Goal: Task Accomplishment & Management: Use online tool/utility

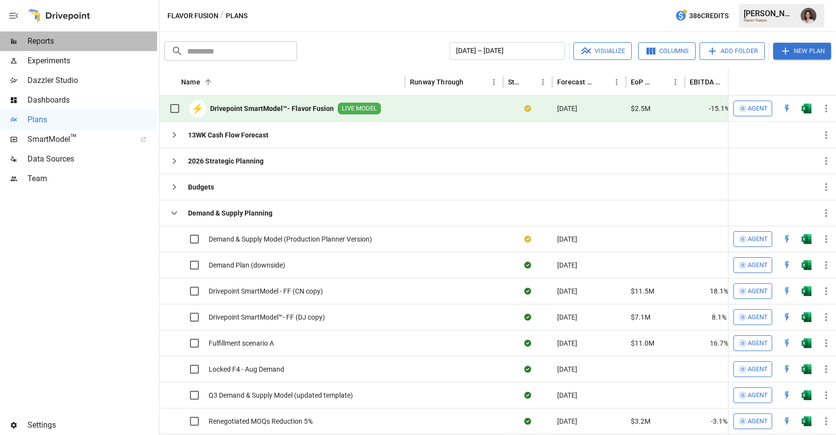
click at [88, 40] on span "Reports" at bounding box center [92, 41] width 130 height 12
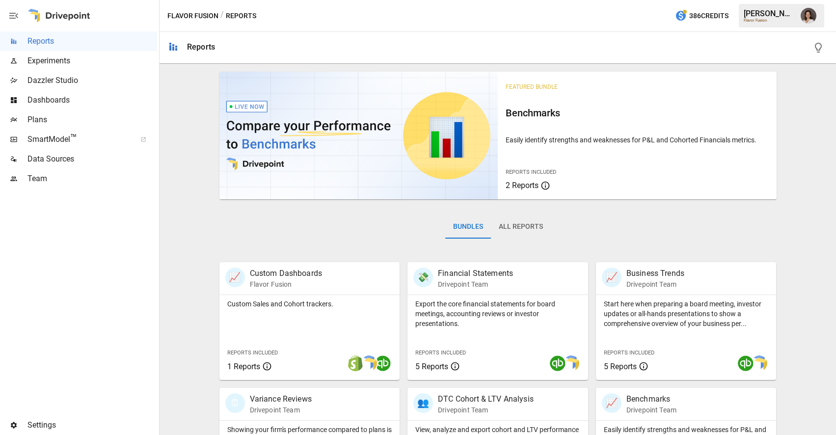
click at [111, 102] on span "Dashboards" at bounding box center [92, 100] width 130 height 12
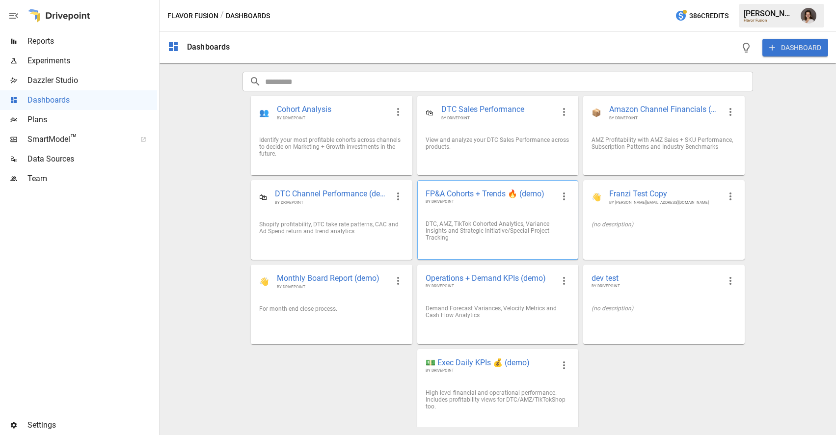
click at [461, 210] on div "FP&A Cohorts + Trends 🔥 (demo) BY DRIVEPOINT" at bounding box center [498, 197] width 160 height 32
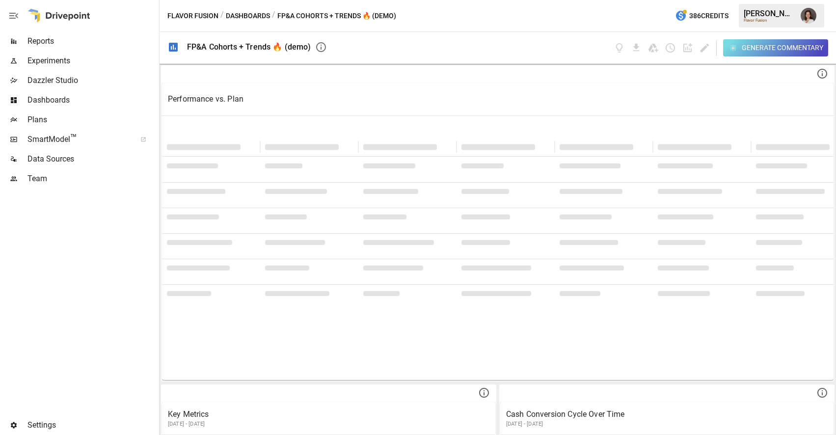
click at [239, 12] on button "Dashboards" at bounding box center [248, 16] width 44 height 12
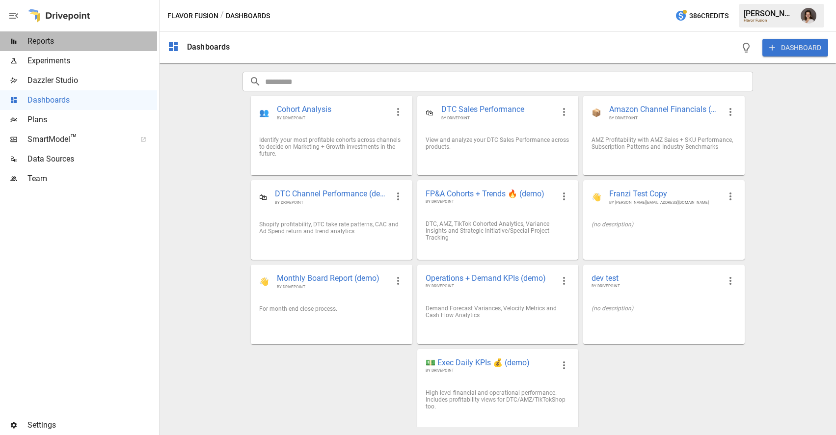
click at [60, 38] on span "Reports" at bounding box center [92, 41] width 130 height 12
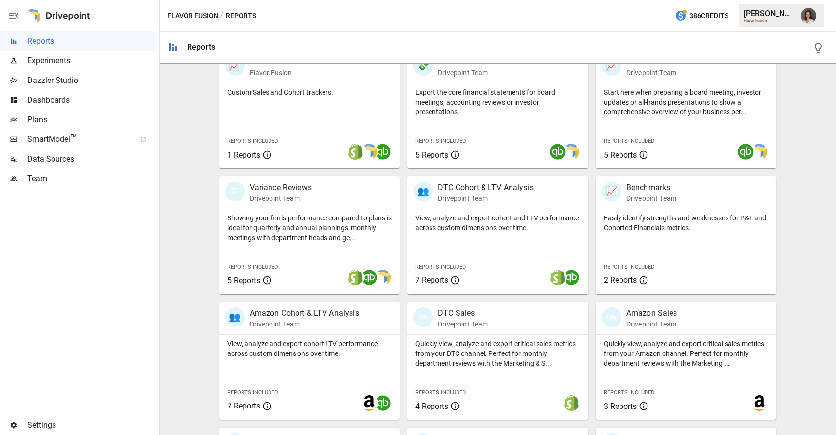
scroll to position [243, 0]
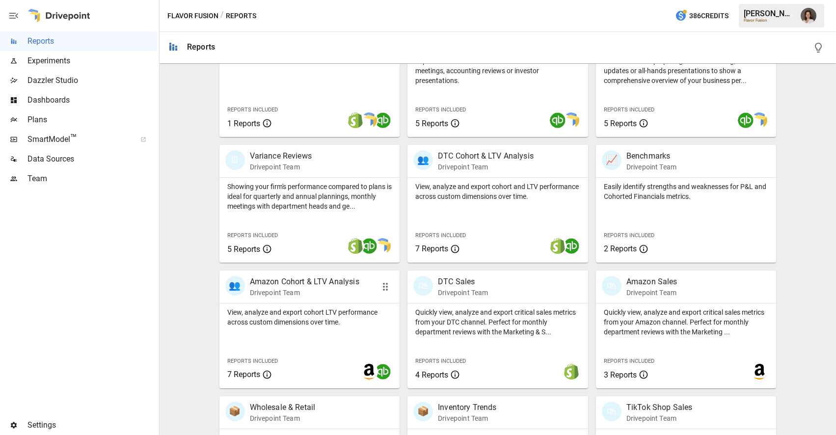
click at [348, 322] on p "View, analyze and export cohort LTV performance across custom dimensions over t…" at bounding box center [309, 317] width 165 height 20
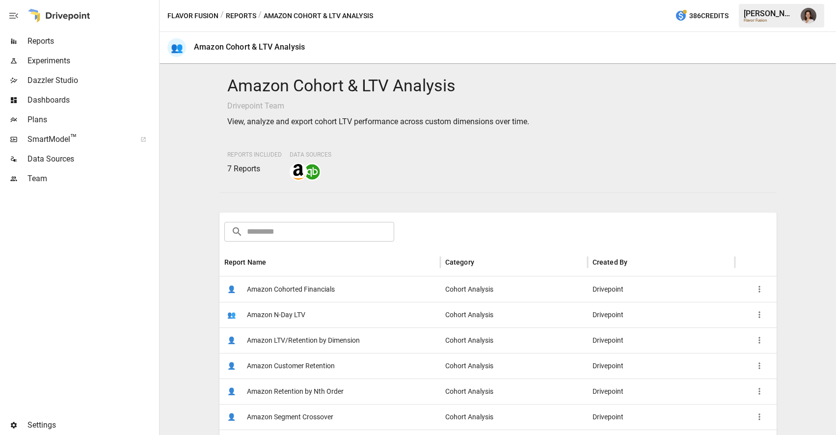
click at [362, 288] on div "👤 Amazon Cohorted Financials" at bounding box center [329, 289] width 221 height 26
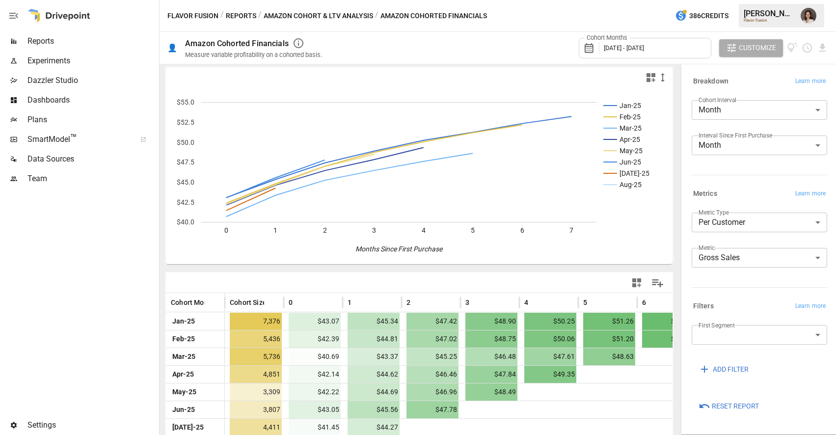
click at [642, 47] on span "[DATE] - [DATE]" at bounding box center [624, 47] width 40 height 7
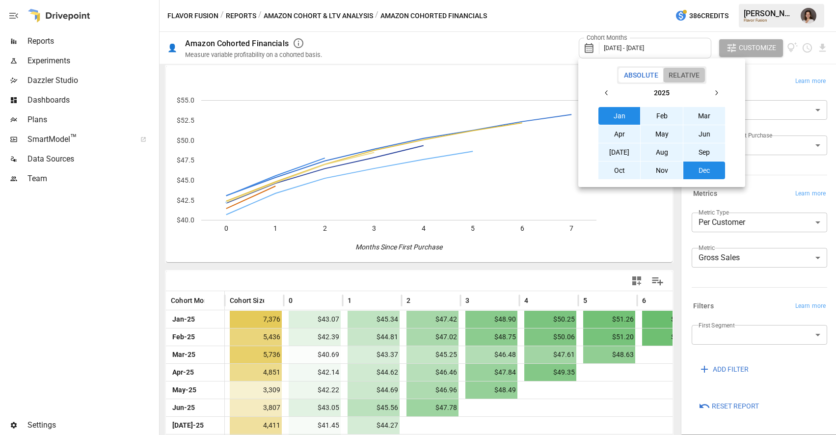
click at [680, 74] on button "Relative" at bounding box center [684, 75] width 42 height 15
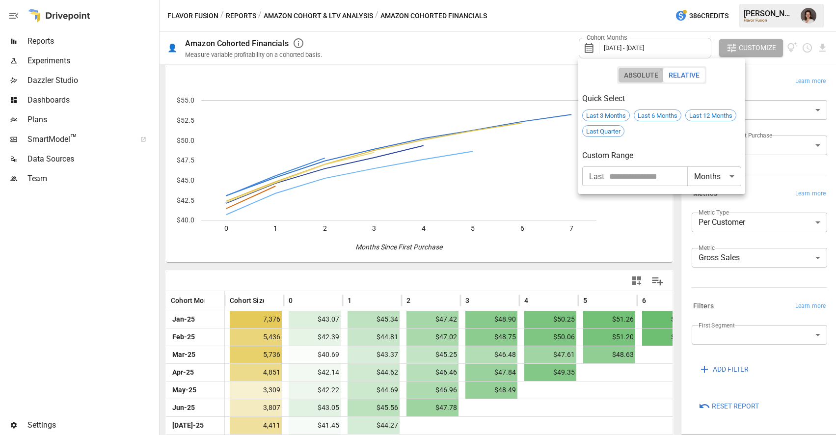
click at [633, 75] on button "Absolute" at bounding box center [641, 75] width 45 height 15
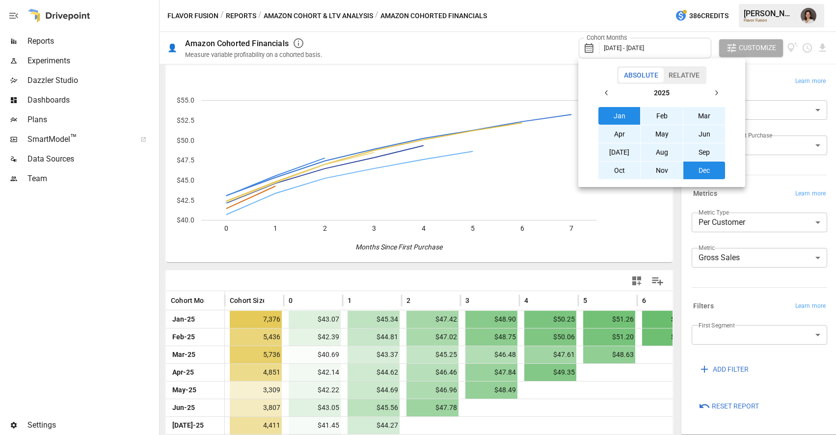
click at [604, 95] on icon "button" at bounding box center [607, 93] width 8 height 8
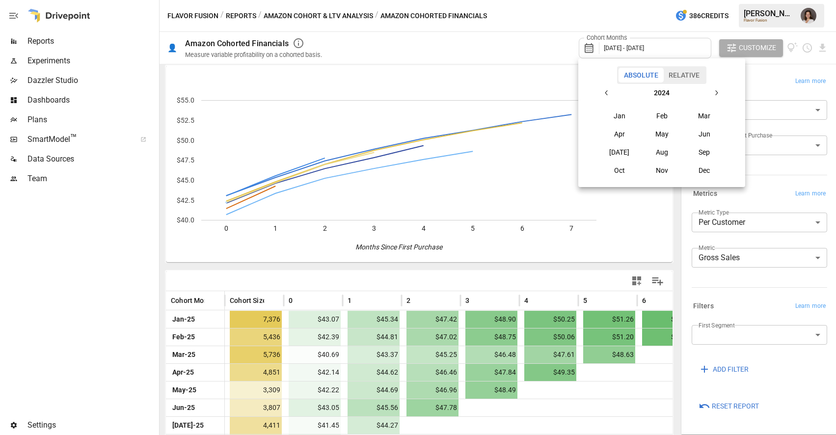
click at [705, 90] on button "2024" at bounding box center [662, 93] width 92 height 18
click at [712, 90] on icon "button" at bounding box center [716, 93] width 8 height 8
click at [650, 90] on div "[DATE] – [DATE]" at bounding box center [662, 93] width 92 height 18
click at [664, 91] on div "[DATE] – [DATE]" at bounding box center [662, 93] width 92 height 18
click at [625, 86] on div "[DATE] – [DATE]" at bounding box center [662, 93] width 92 height 18
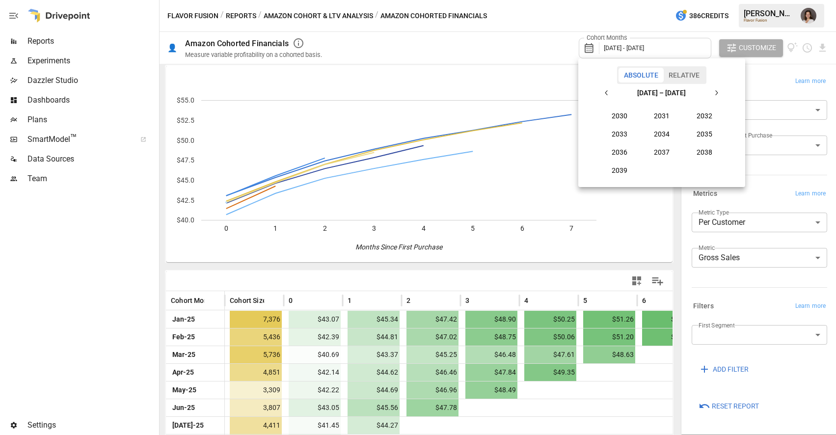
click at [611, 92] on icon "button" at bounding box center [607, 93] width 8 height 8
click at [513, 42] on div at bounding box center [418, 217] width 836 height 435
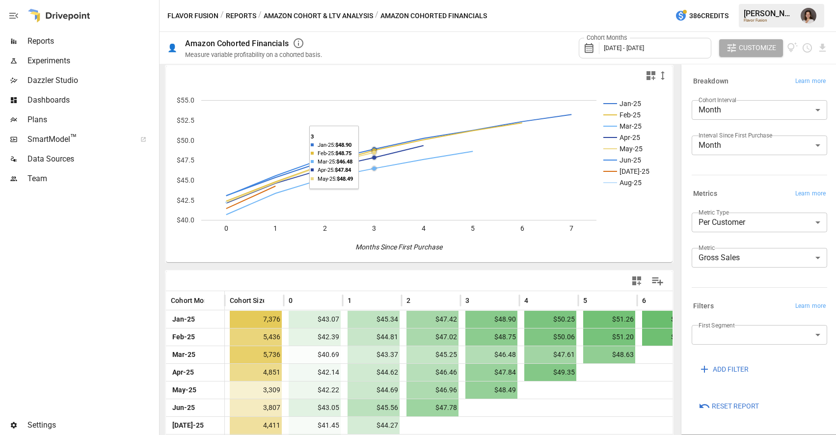
scroll to position [0, 0]
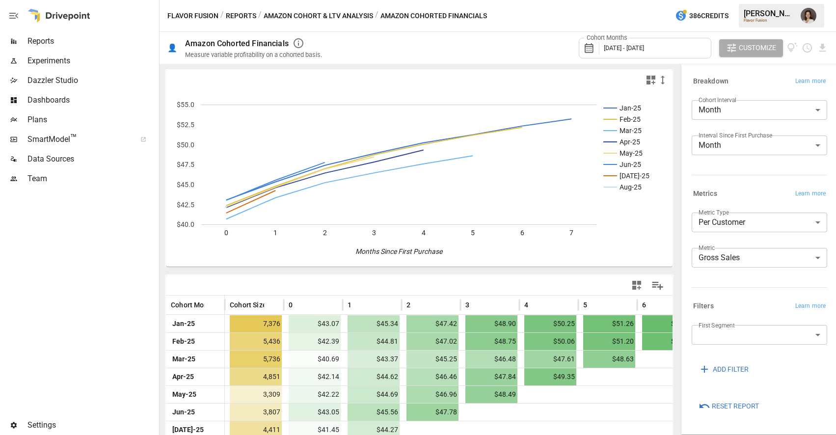
click at [743, 50] on span "Customize" at bounding box center [757, 48] width 37 height 12
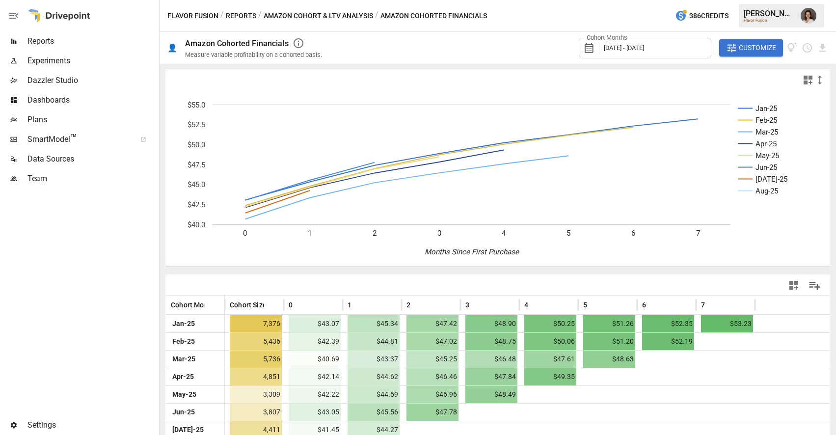
click at [749, 49] on span "Customize" at bounding box center [757, 48] width 37 height 12
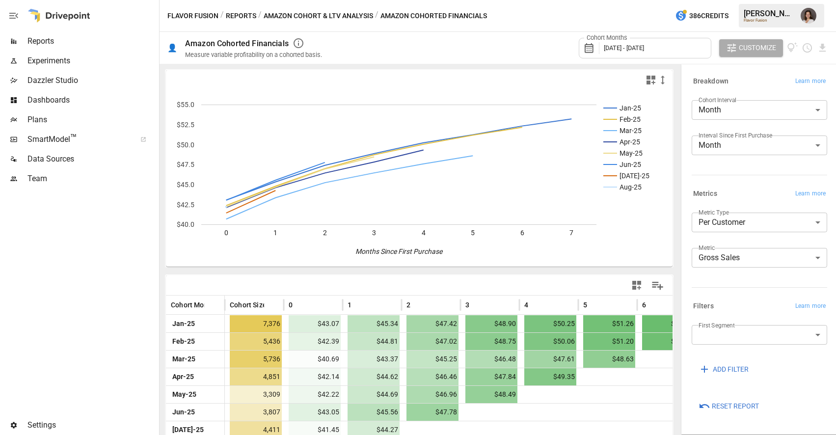
click at [749, 49] on span "Customize" at bounding box center [757, 48] width 37 height 12
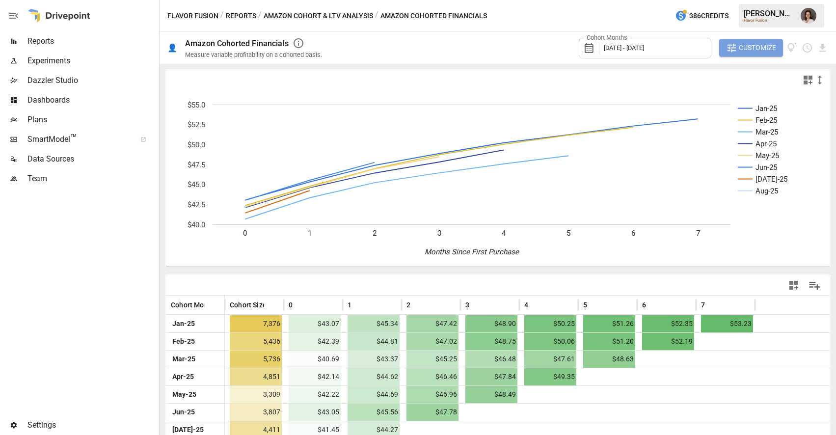
click at [736, 47] on icon "button" at bounding box center [731, 47] width 11 height 11
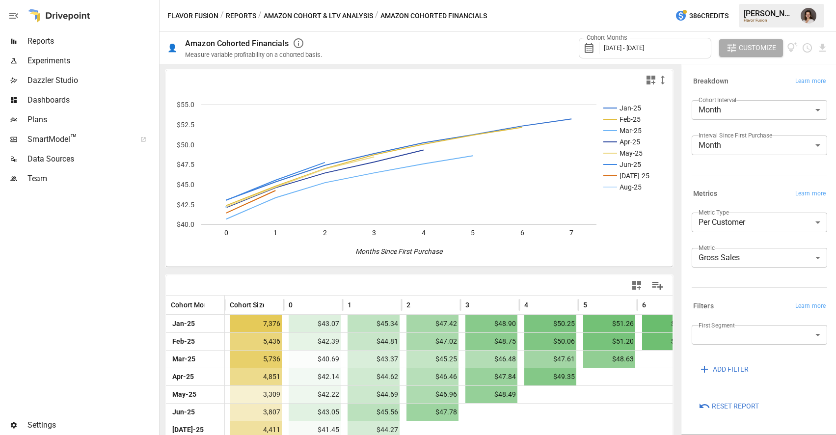
click at [289, 18] on button "Amazon Cohort & LTV Analysis" at bounding box center [318, 16] width 109 height 12
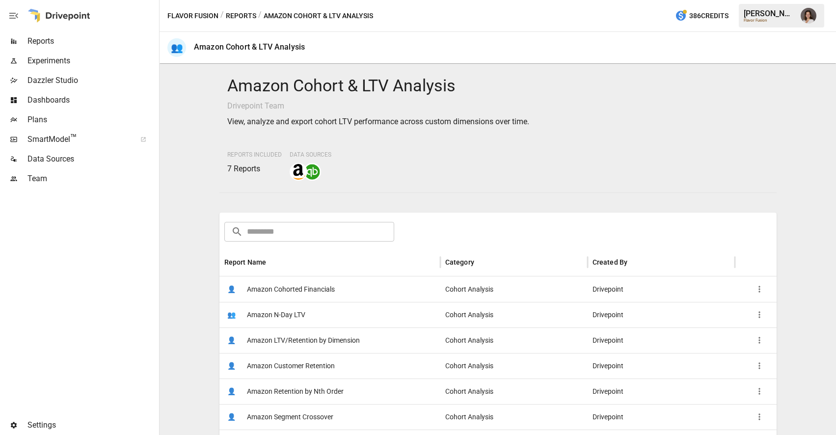
click at [243, 14] on button "Reports" at bounding box center [241, 16] width 30 height 12
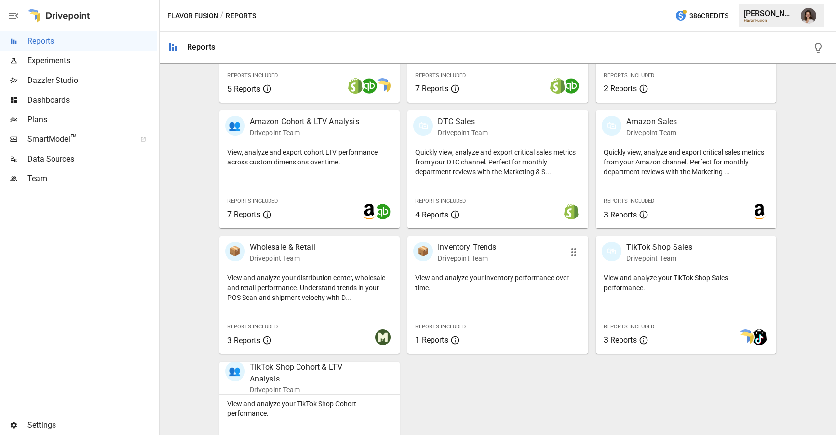
scroll to position [452, 0]
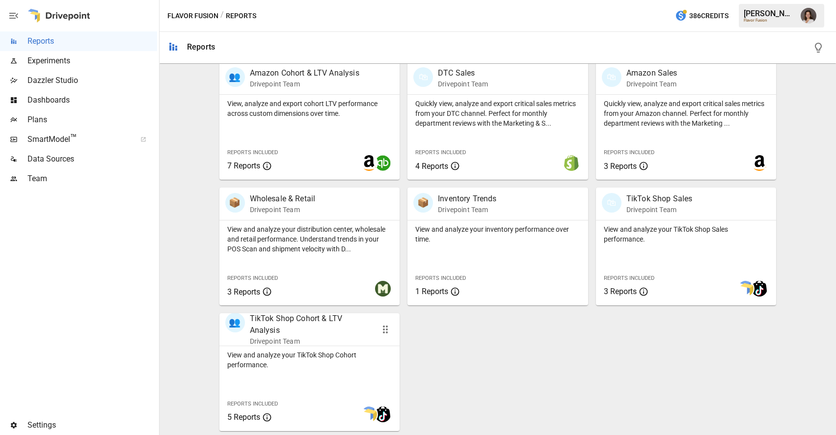
click at [346, 367] on p "View and analyze your TikTok Shop Cohort performance." at bounding box center [309, 360] width 165 height 20
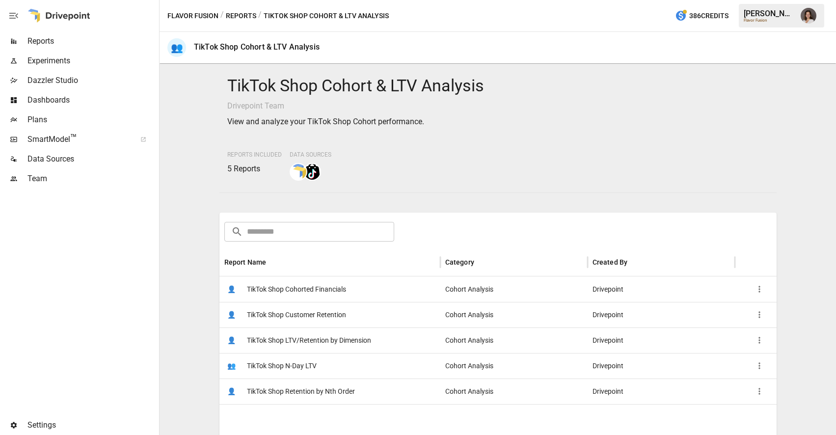
click at [317, 294] on span "TikTok Shop Cohorted Financials" at bounding box center [296, 289] width 99 height 25
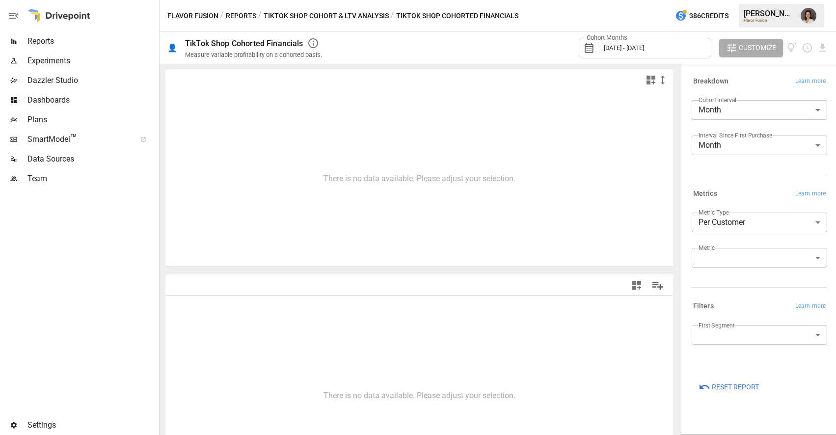
click at [316, 14] on button "TikTok Shop Cohort & LTV Analysis" at bounding box center [326, 16] width 125 height 12
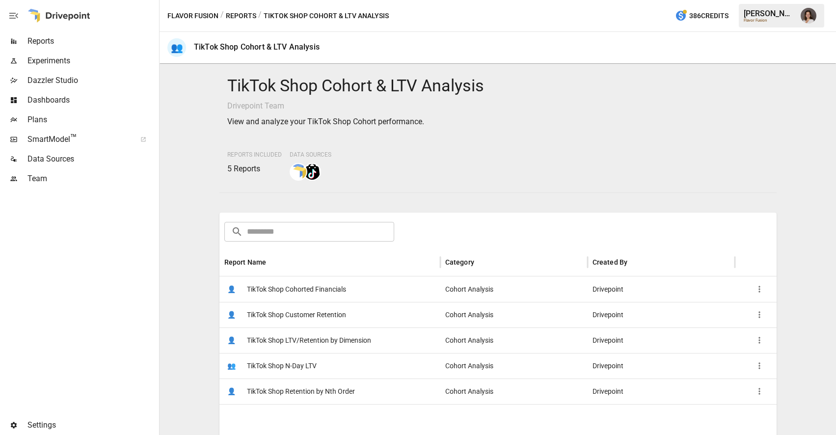
click at [238, 16] on button "Reports" at bounding box center [241, 16] width 30 height 12
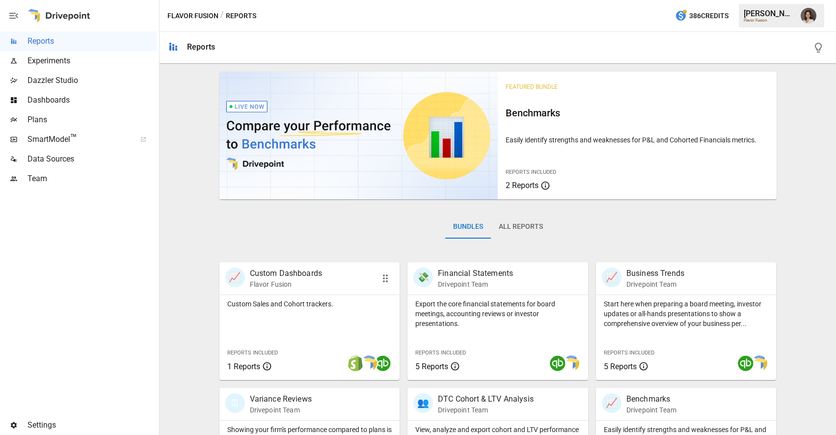
click at [321, 319] on div "Custom Sales and Cohort trackers. Reports Included 1 Reports" at bounding box center [309, 337] width 181 height 85
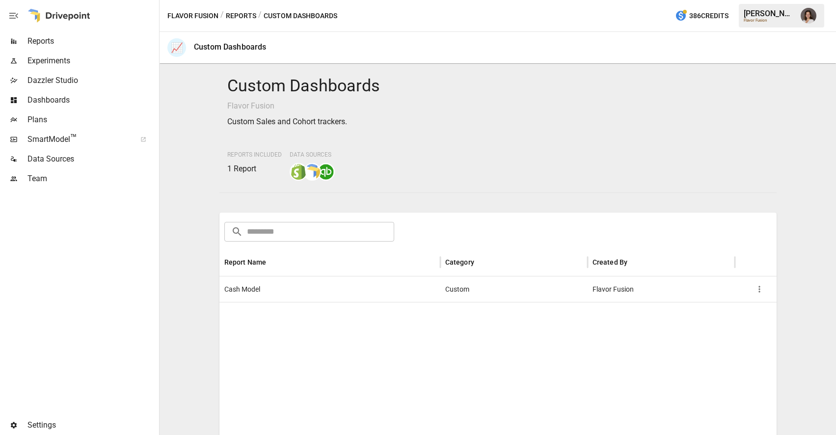
drag, startPoint x: 244, startPoint y: 17, endPoint x: 252, endPoint y: 27, distance: 14.0
click at [244, 17] on button "Reports" at bounding box center [241, 16] width 30 height 12
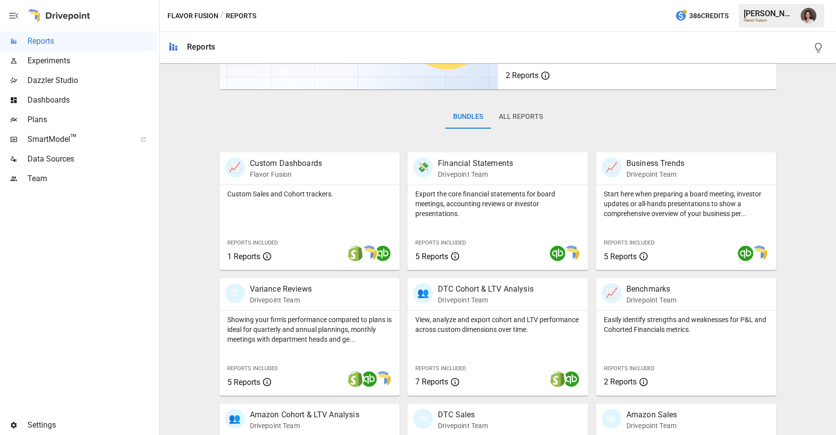
scroll to position [120, 0]
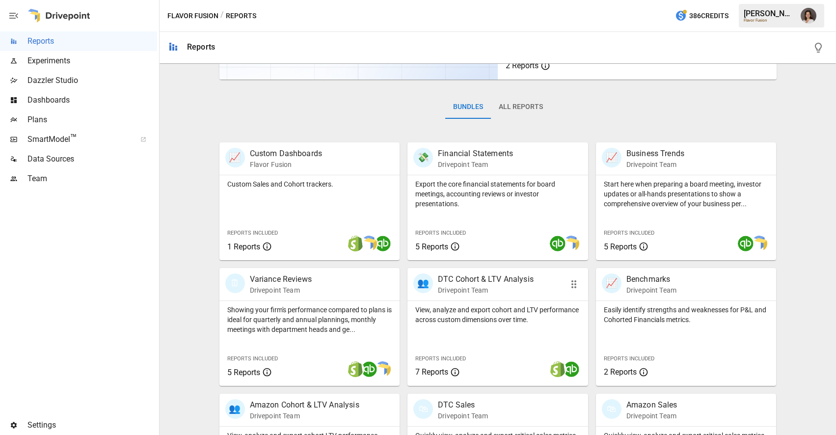
click at [569, 370] on img at bounding box center [572, 369] width 16 height 16
click at [543, 371] on div at bounding box center [534, 369] width 89 height 18
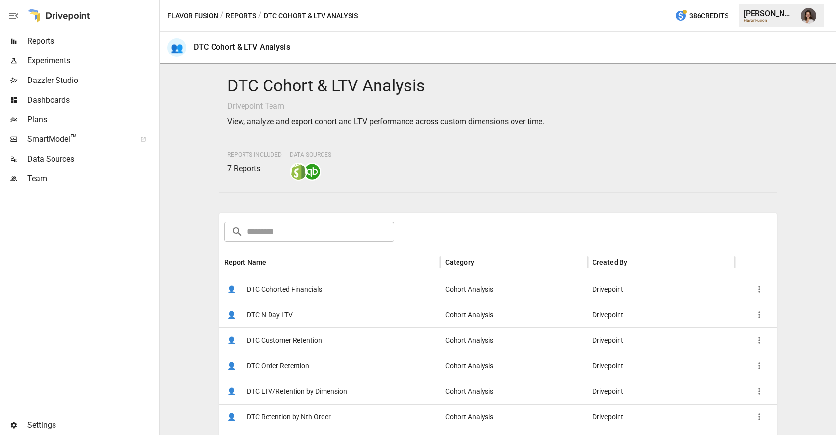
scroll to position [46, 0]
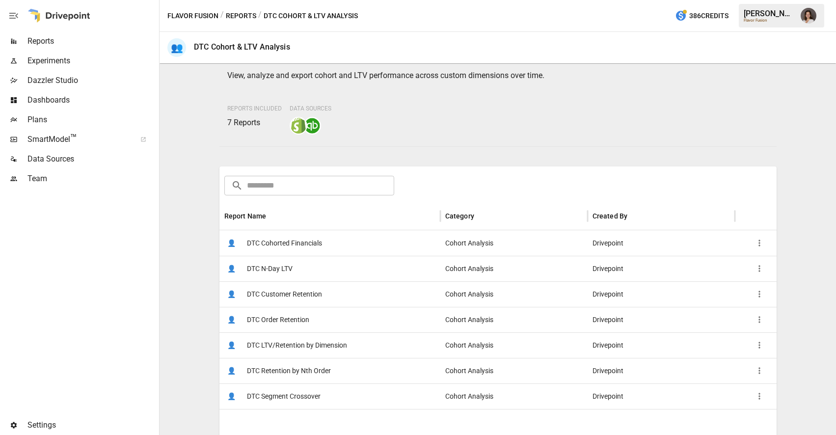
click at [233, 18] on button "Reports" at bounding box center [241, 16] width 30 height 12
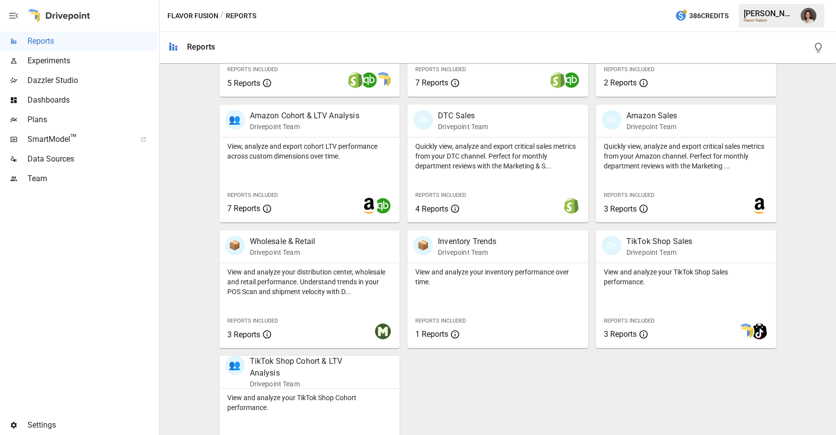
scroll to position [452, 0]
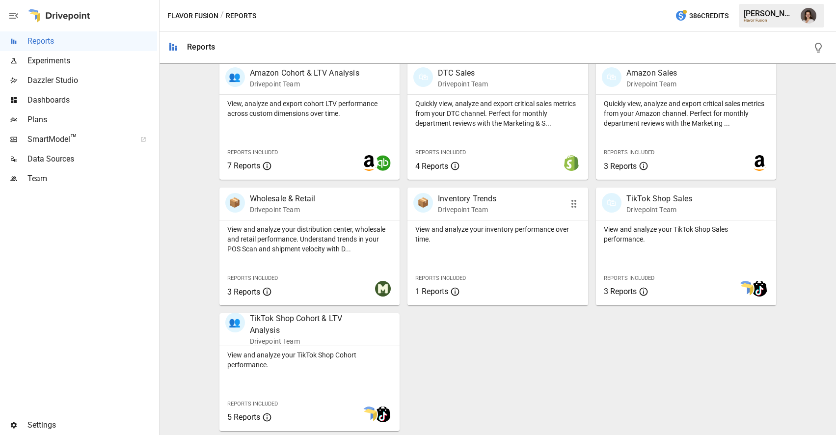
click at [433, 217] on div "📦 Inventory Trends Drivepoint Team" at bounding box center [497, 204] width 181 height 32
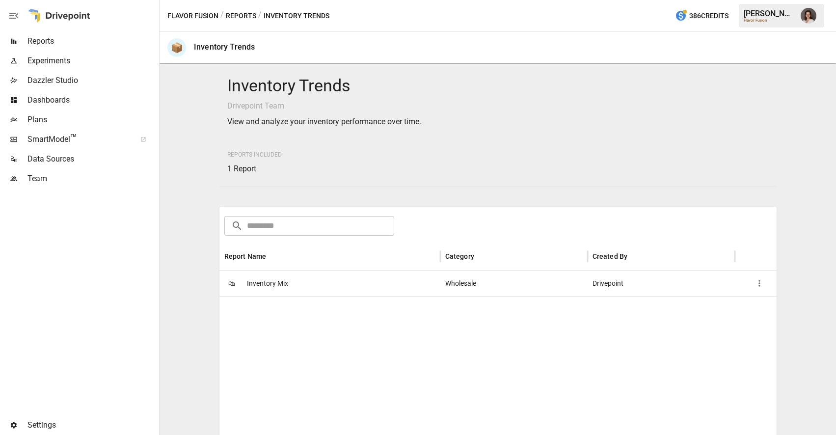
click at [244, 18] on button "Reports" at bounding box center [241, 16] width 30 height 12
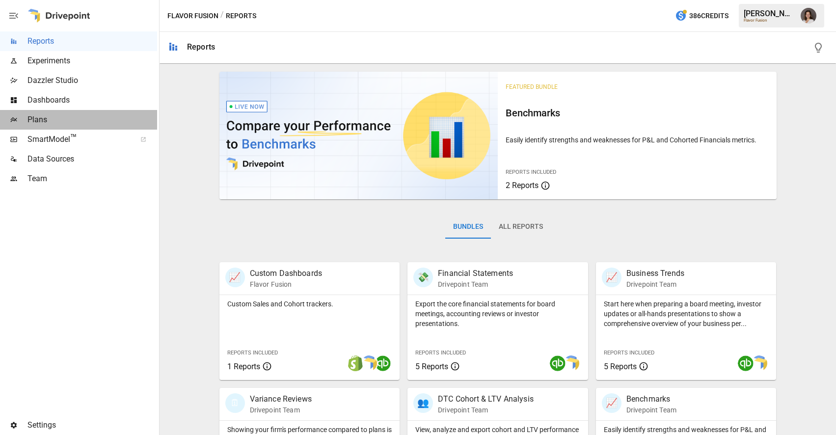
click at [66, 114] on span "Plans" at bounding box center [92, 120] width 130 height 12
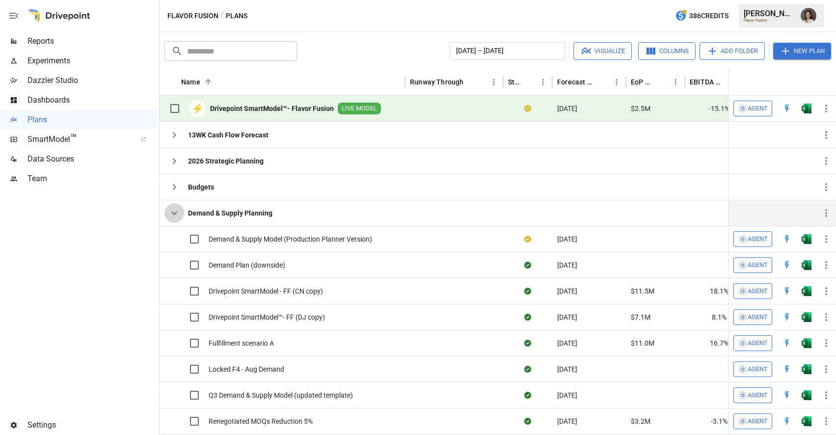
click at [174, 214] on icon "button" at bounding box center [174, 213] width 6 height 3
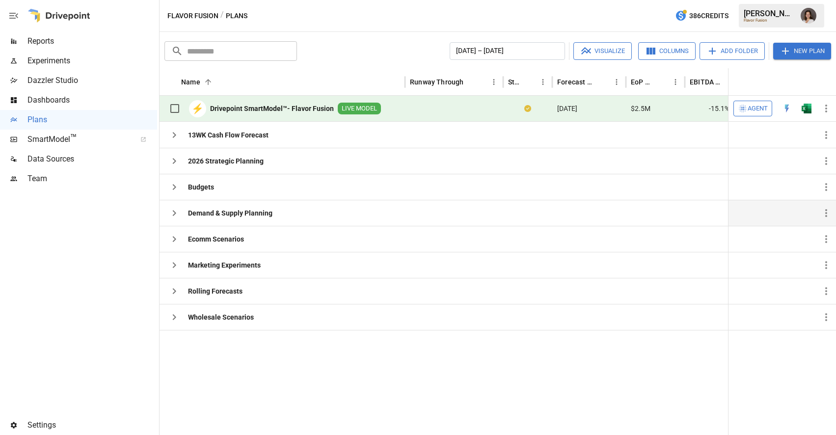
click at [103, 38] on span "Reports" at bounding box center [92, 41] width 130 height 12
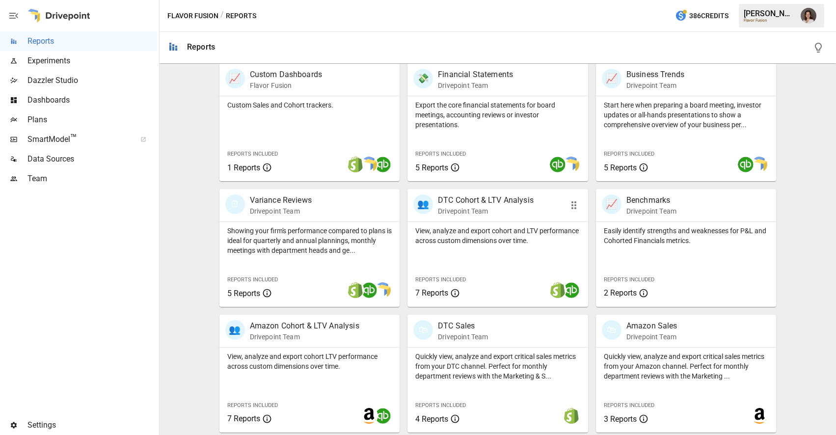
scroll to position [209, 0]
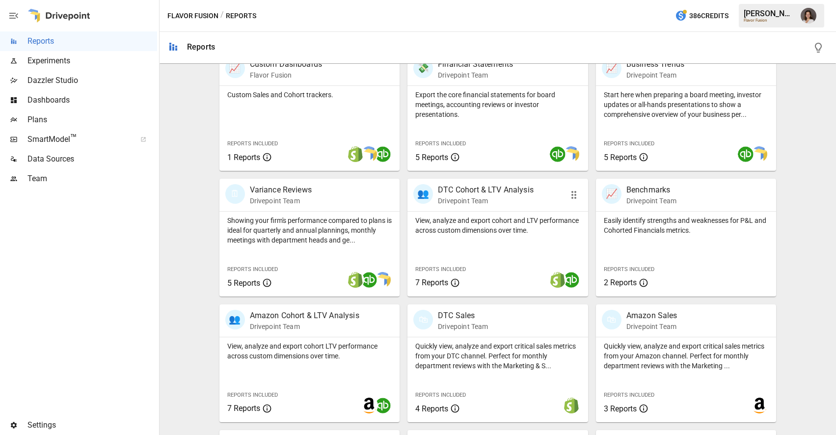
click at [455, 242] on div "View, analyze and export cohort and LTV performance across custom dimensions ov…" at bounding box center [497, 254] width 181 height 85
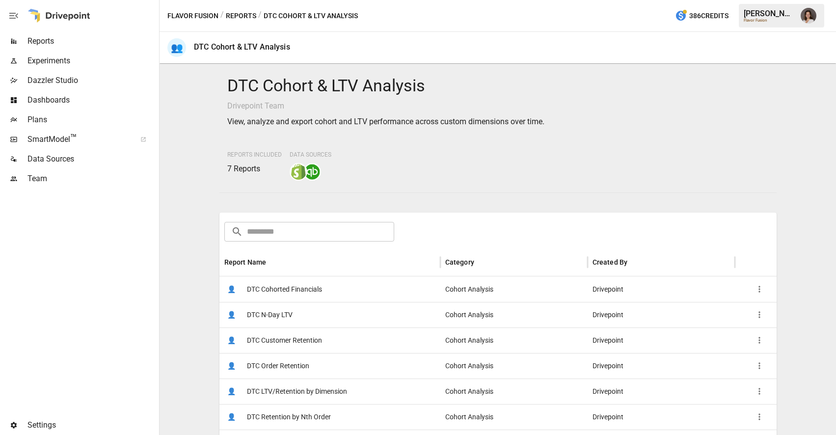
click at [307, 291] on span "DTC Cohorted Financials" at bounding box center [284, 289] width 75 height 25
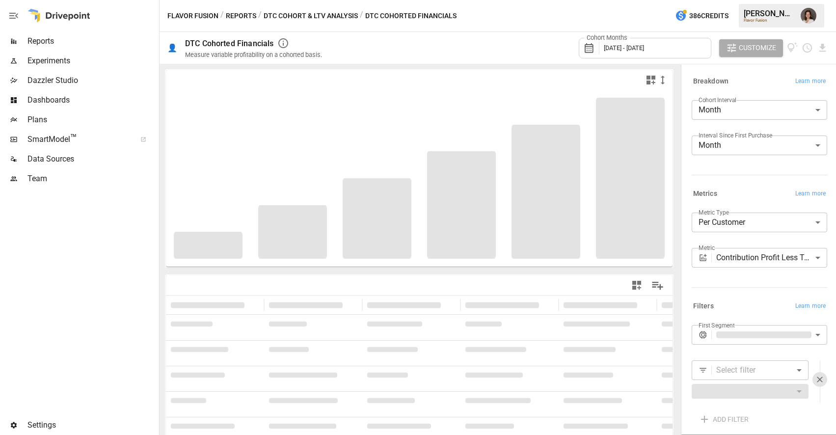
click at [631, 38] on div "Cohort Months [DATE] - [DATE]" at bounding box center [645, 48] width 133 height 21
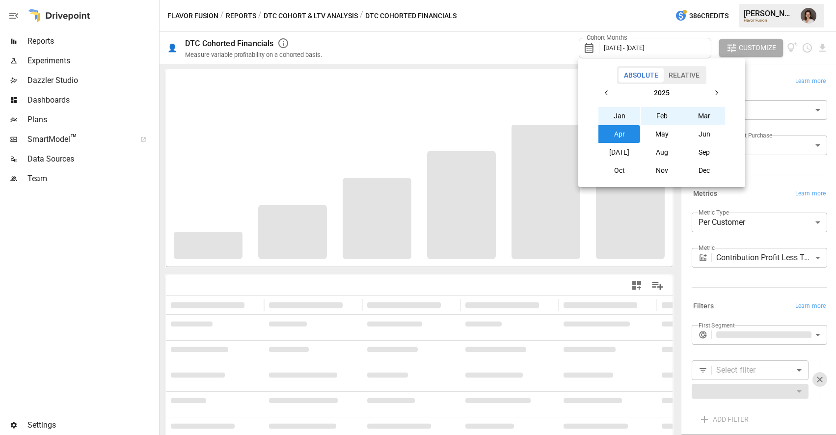
click at [629, 136] on button "Apr" at bounding box center [619, 134] width 42 height 18
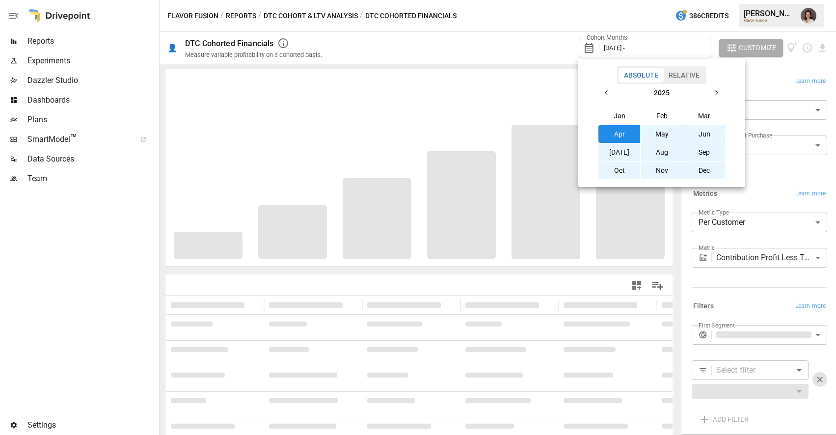
click at [712, 172] on button "Dec" at bounding box center [704, 171] width 42 height 18
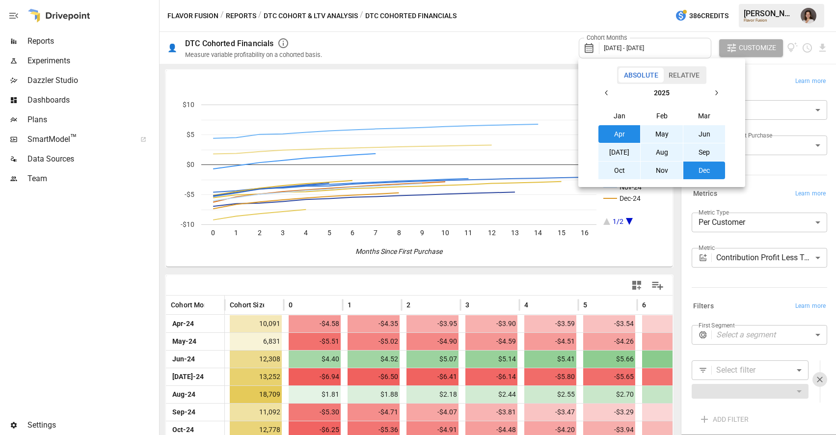
click at [449, 35] on div at bounding box center [418, 217] width 836 height 435
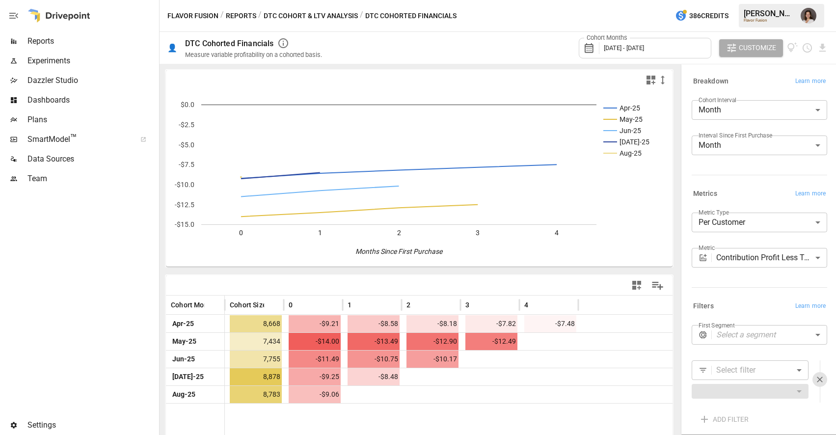
click at [311, 13] on button "DTC Cohort & LTV Analysis" at bounding box center [311, 16] width 94 height 12
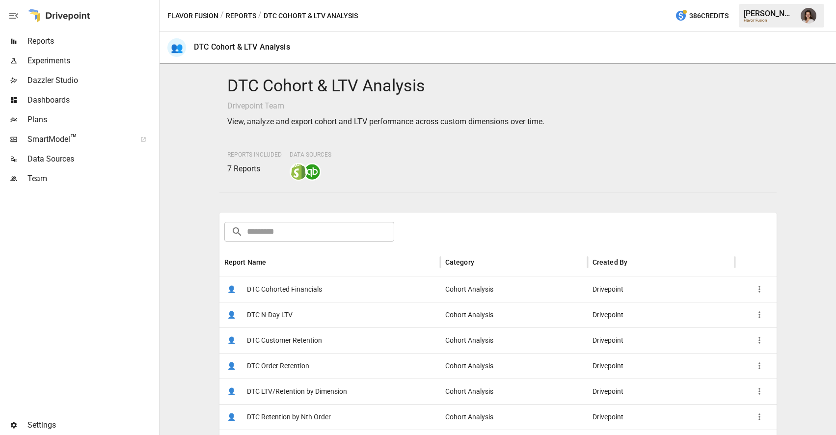
scroll to position [58, 0]
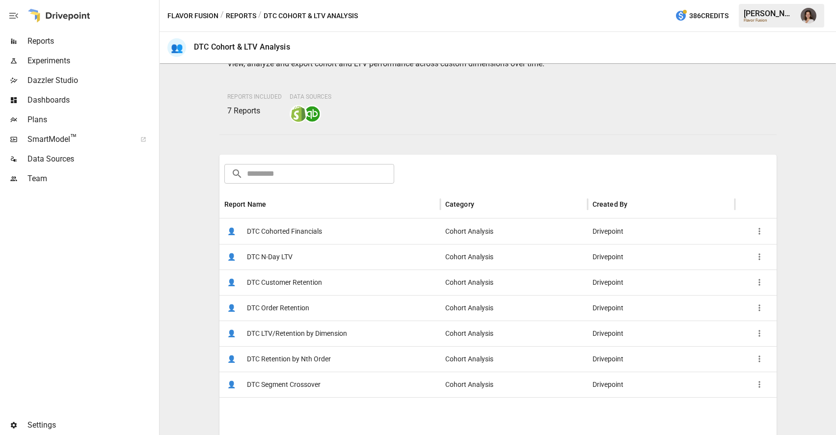
click at [319, 333] on span "DTC LTV/Retention by Dimension" at bounding box center [297, 333] width 100 height 25
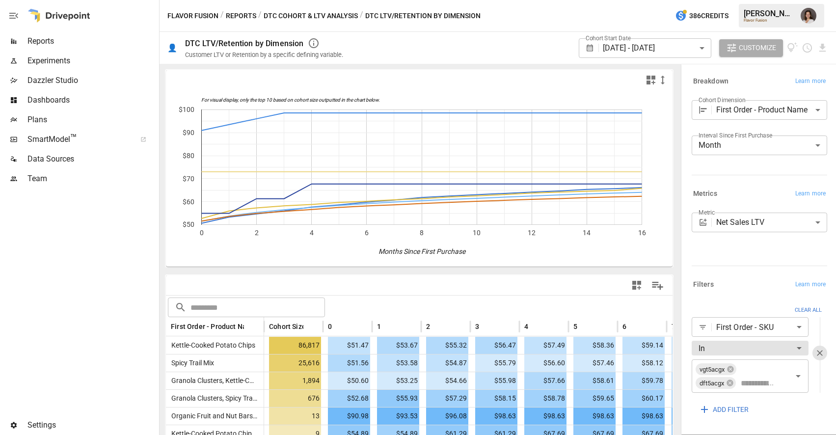
click at [630, 0] on body "Reports Experiments Dazzler Studio Dashboards Plans SmartModel ™ Data Sources T…" at bounding box center [418, 0] width 836 height 0
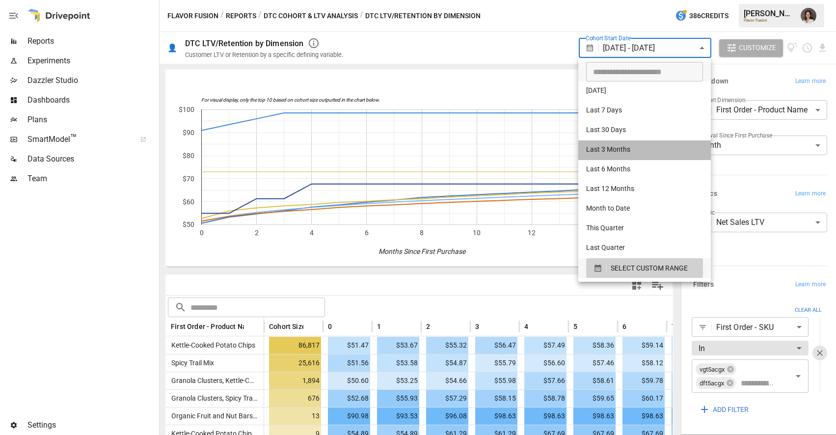
click at [622, 146] on li "Last 3 Months" at bounding box center [644, 150] width 133 height 20
type input "**********"
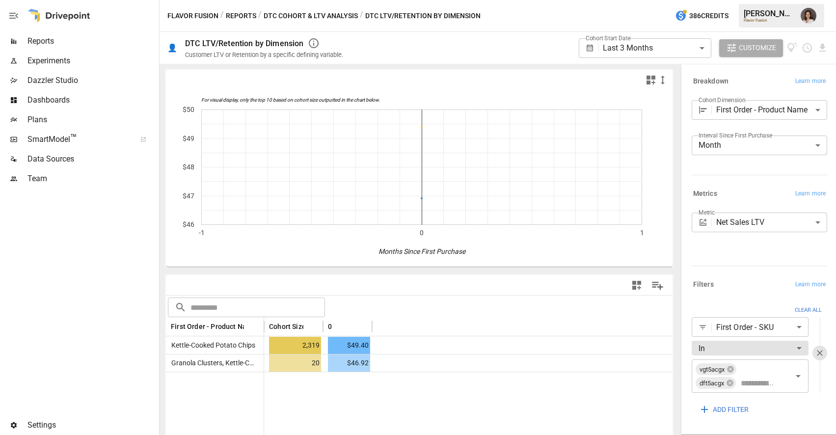
click at [253, 16] on button "Reports" at bounding box center [241, 16] width 30 height 12
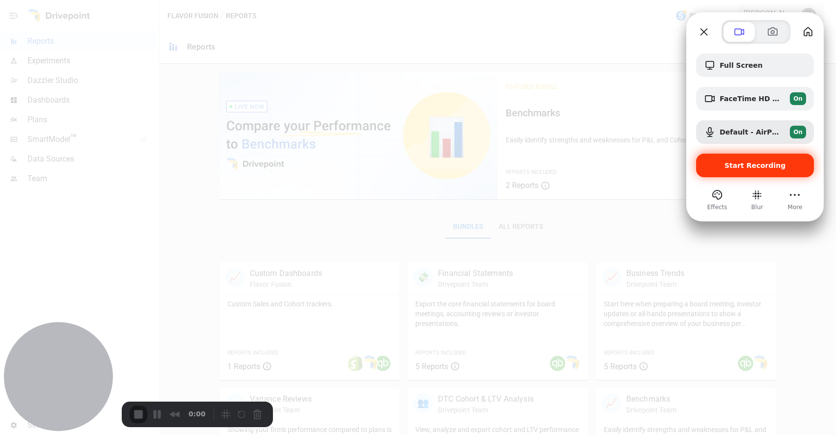
click at [750, 166] on span "Start Recording" at bounding box center [755, 166] width 61 height 8
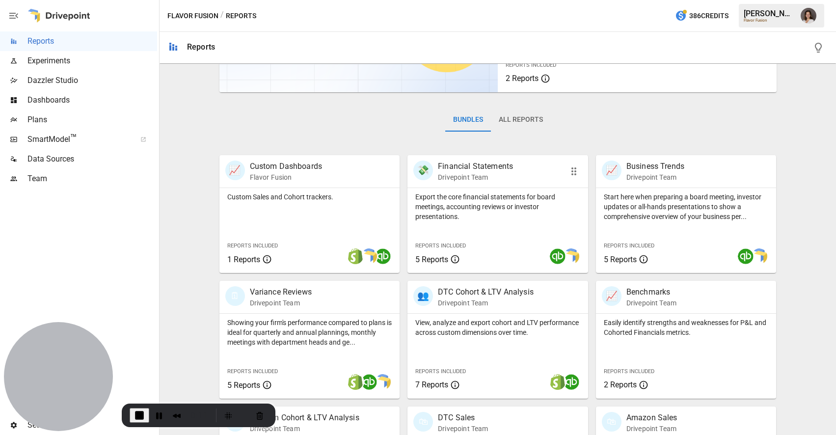
scroll to position [130, 0]
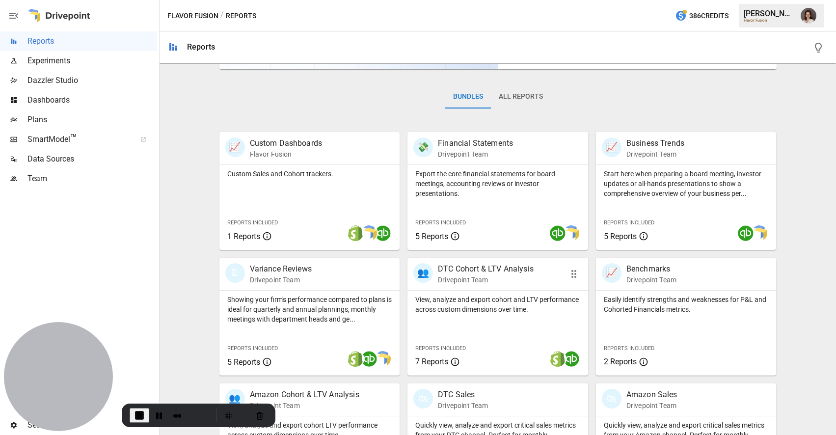
click at [439, 312] on p "View, analyze and export cohort and LTV performance across custom dimensions ov…" at bounding box center [497, 305] width 165 height 20
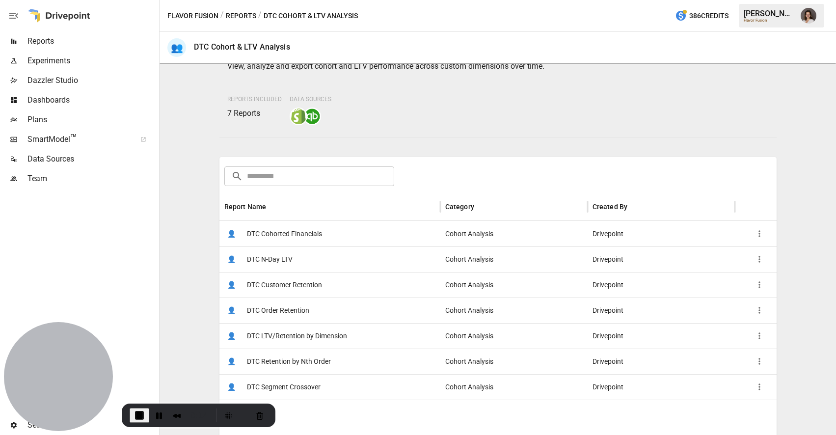
scroll to position [59, 0]
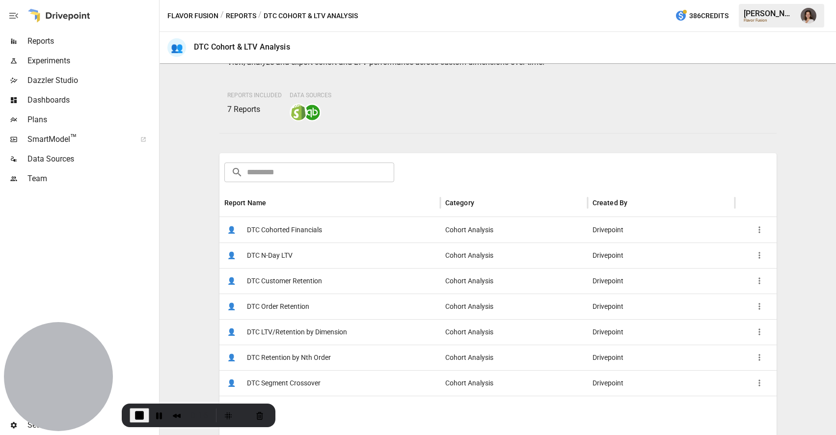
click at [372, 224] on div "👤 DTC Cohorted Financials" at bounding box center [329, 230] width 221 height 26
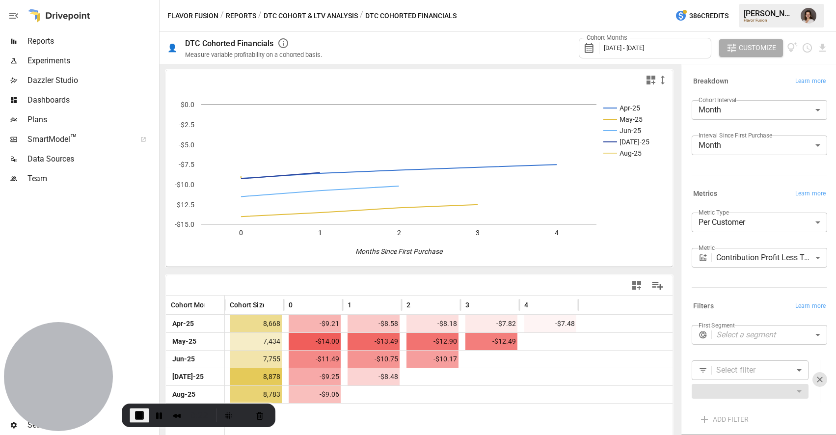
click at [282, 16] on button "DTC Cohort & LTV Analysis" at bounding box center [311, 16] width 94 height 12
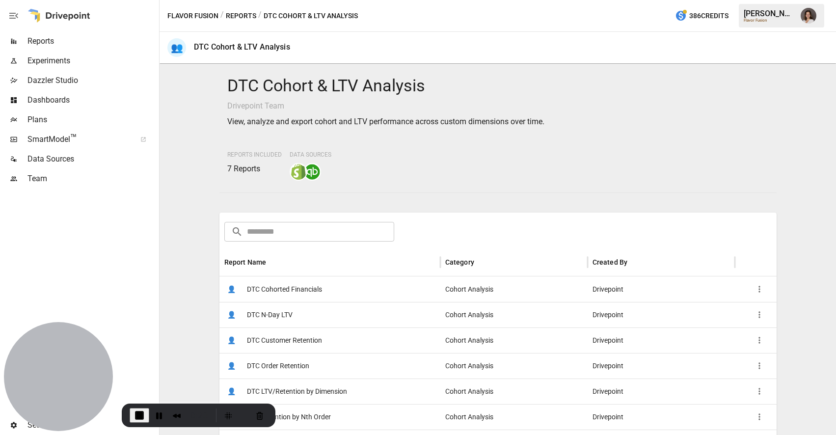
click at [243, 12] on button "Reports" at bounding box center [241, 16] width 30 height 12
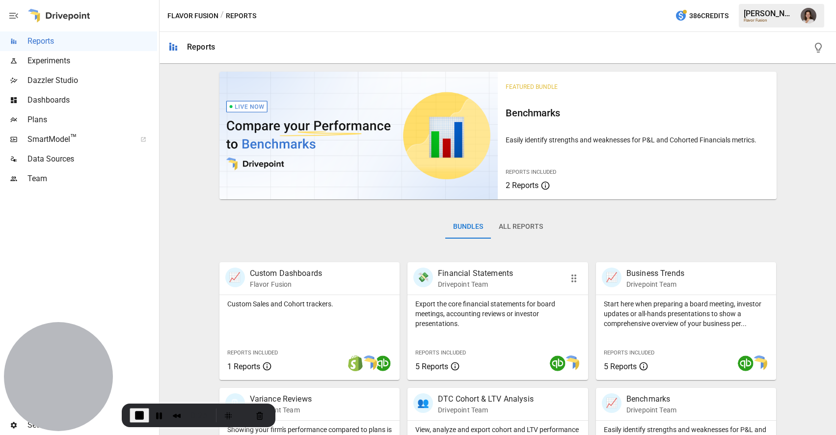
scroll to position [0, 0]
click at [532, 326] on p "Export the core financial statements for board meetings, accounting reviews or …" at bounding box center [497, 312] width 165 height 29
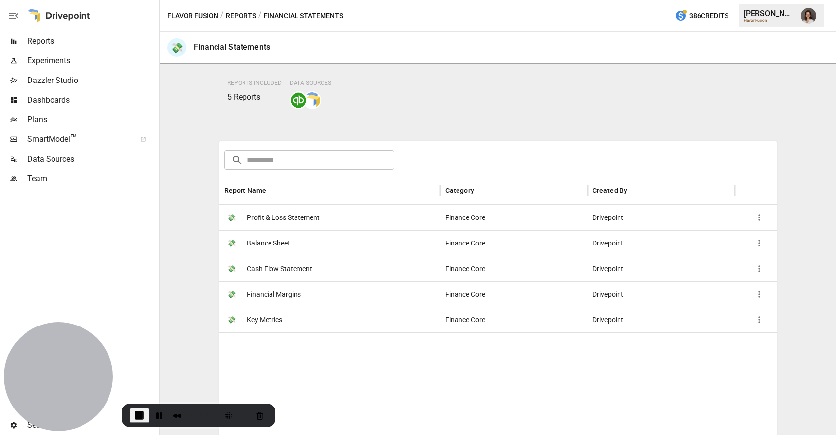
scroll to position [78, 0]
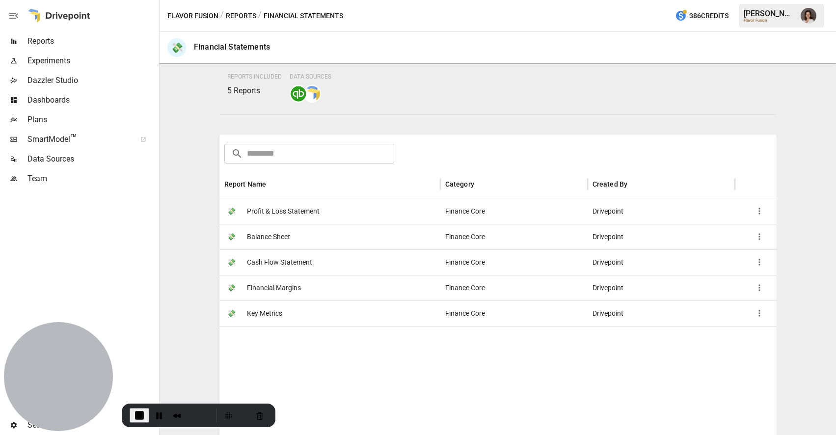
click at [368, 207] on div "💸 Profit & Loss Statement" at bounding box center [329, 211] width 221 height 26
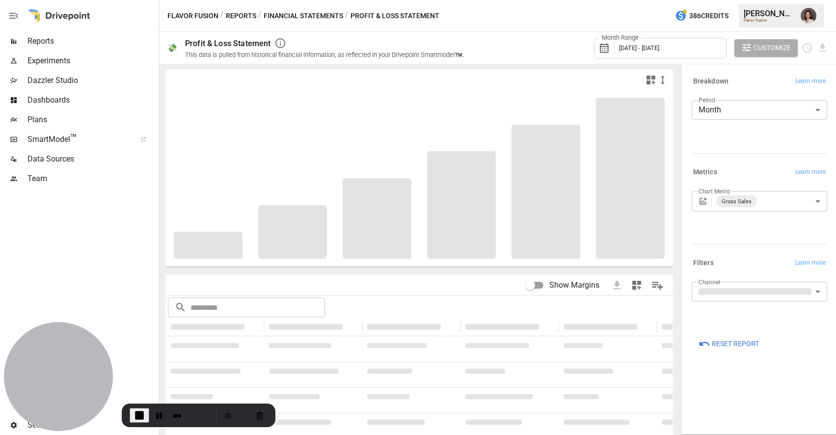
click at [297, 6] on div "Flavor Fusion / Reports / Financial Statements / Profit & Loss Statement 386 Cr…" at bounding box center [498, 15] width 677 height 31
click at [299, 13] on button "Financial Statements" at bounding box center [304, 16] width 80 height 12
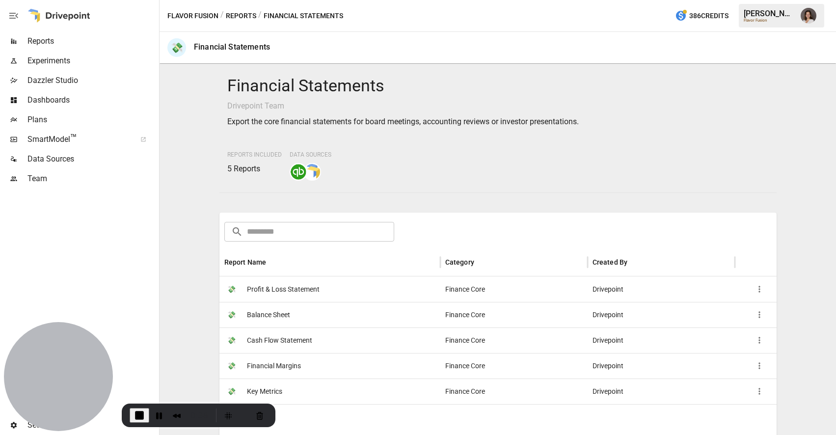
click at [239, 17] on button "Reports" at bounding box center [241, 16] width 30 height 12
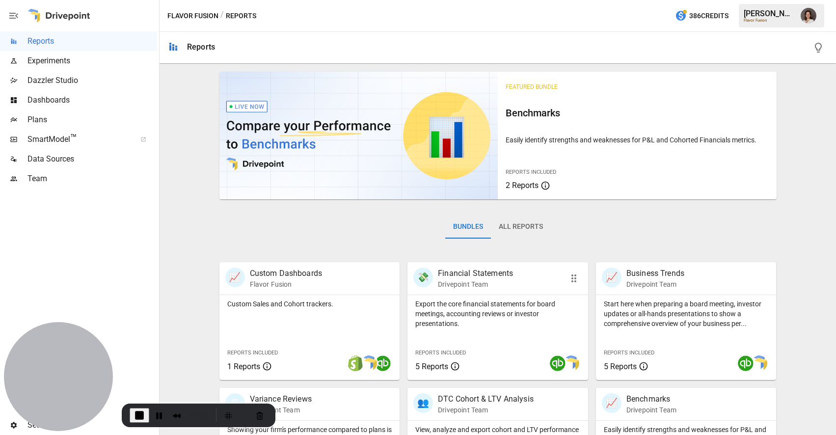
scroll to position [286, 0]
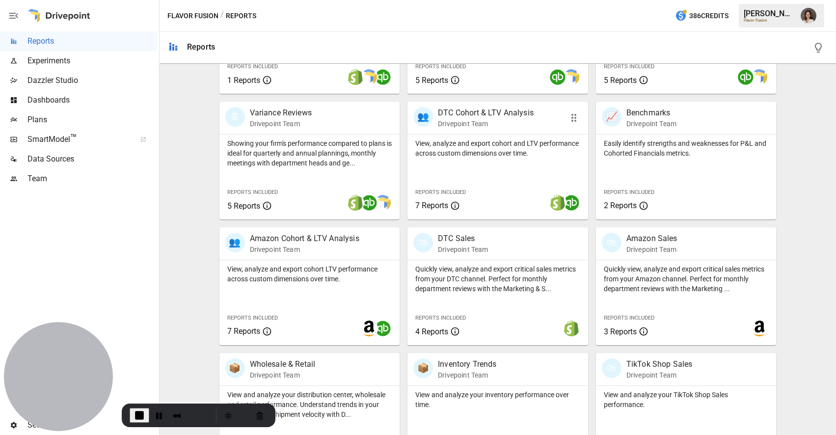
click at [509, 171] on div "View, analyze and export cohort and LTV performance across custom dimensions ov…" at bounding box center [497, 177] width 181 height 85
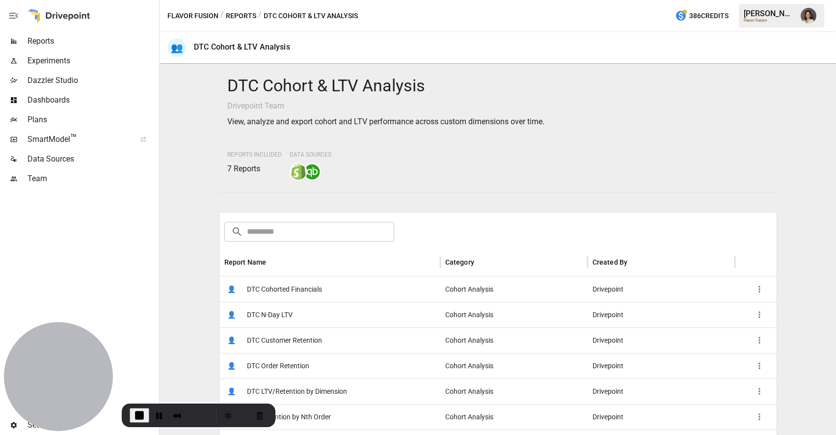
click at [308, 282] on span "DTC Cohorted Financials" at bounding box center [284, 289] width 75 height 25
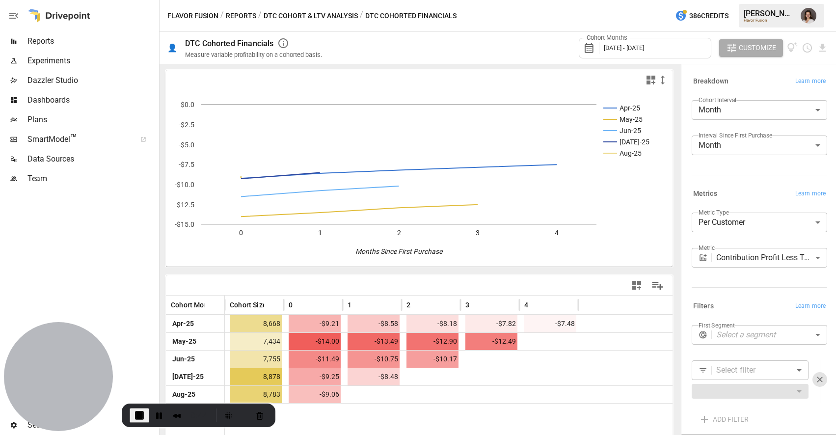
click at [741, 46] on span "Customize" at bounding box center [757, 48] width 37 height 12
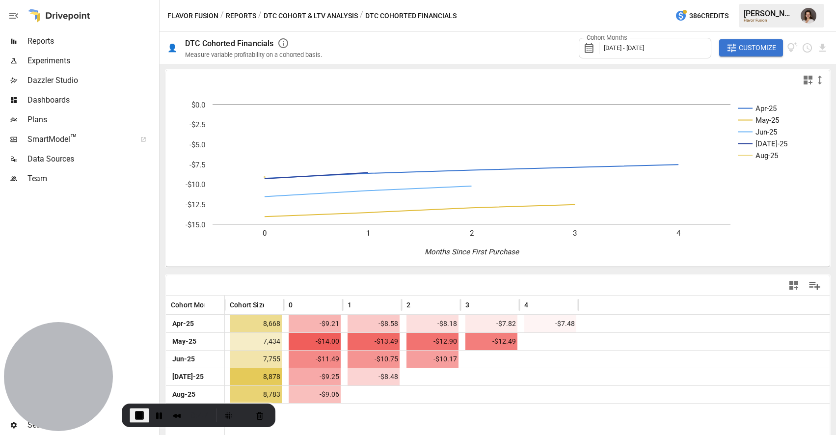
click at [735, 47] on icon "button" at bounding box center [731, 47] width 11 height 11
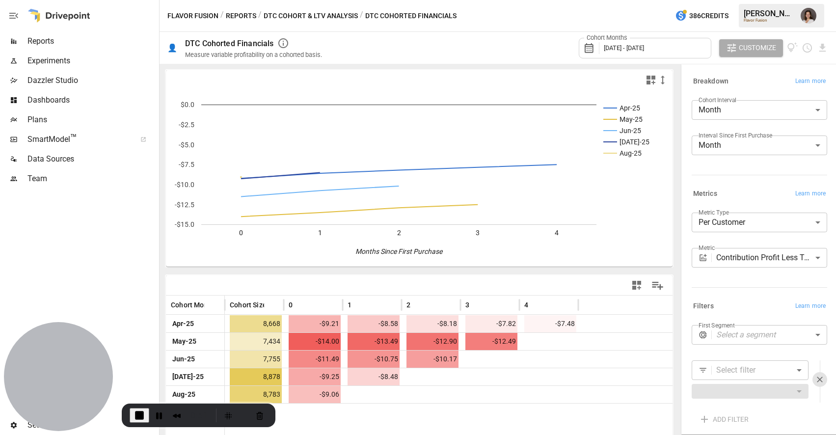
click at [737, 44] on button "Customize" at bounding box center [751, 48] width 64 height 18
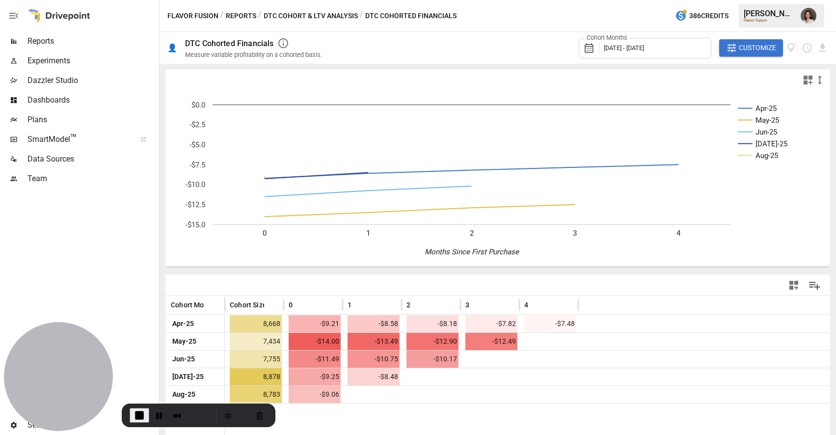
click at [759, 46] on span "Customize" at bounding box center [757, 48] width 37 height 12
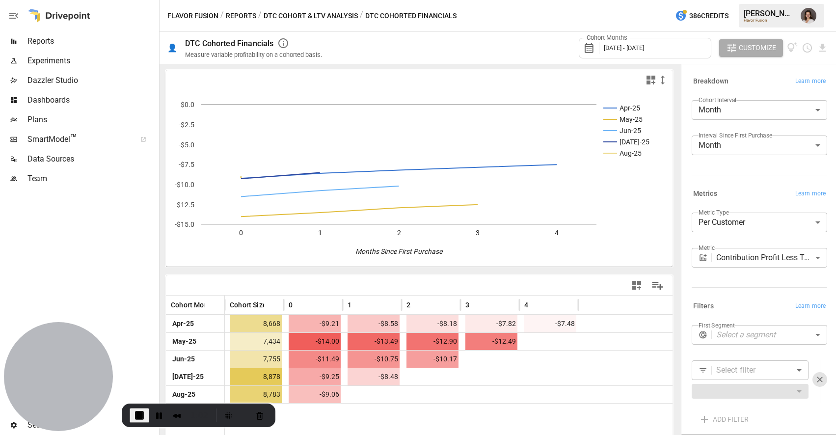
click at [749, 47] on span "Customize" at bounding box center [757, 48] width 37 height 12
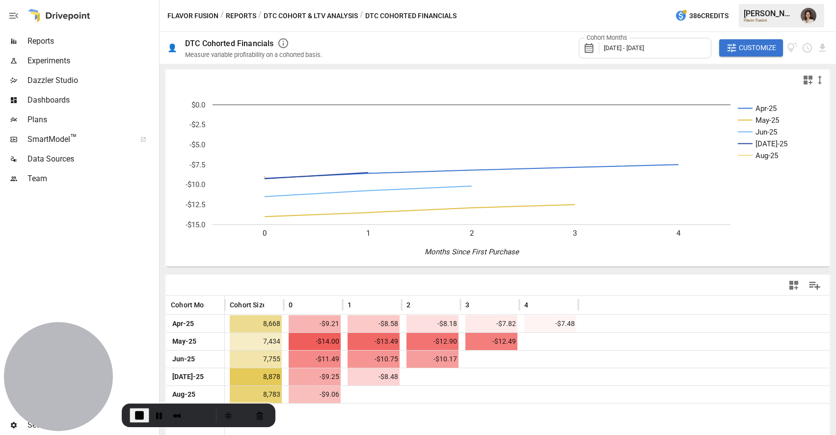
click at [762, 48] on span "Customize" at bounding box center [757, 48] width 37 height 12
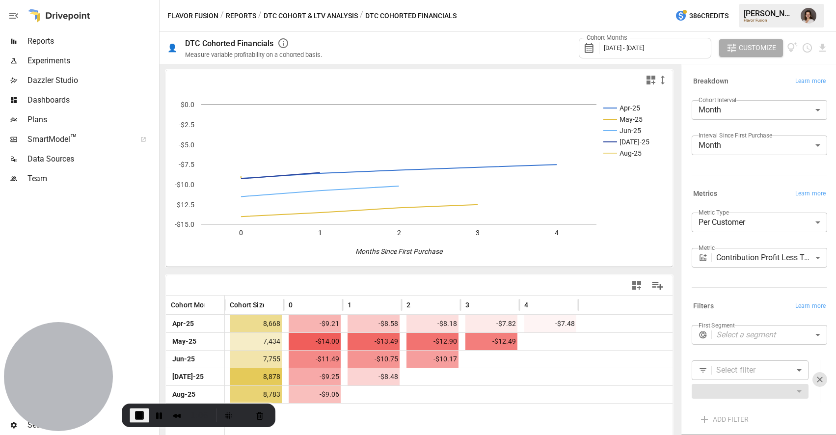
click at [644, 47] on span "[DATE] - [DATE]" at bounding box center [624, 47] width 40 height 7
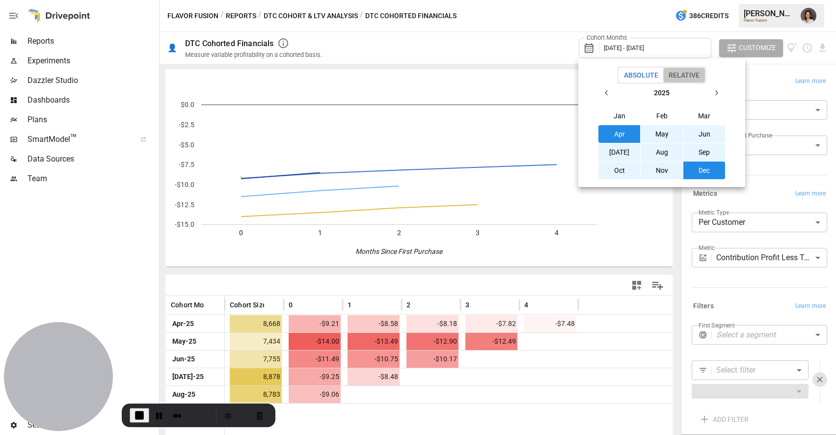
click at [686, 76] on button "Relative" at bounding box center [684, 75] width 42 height 15
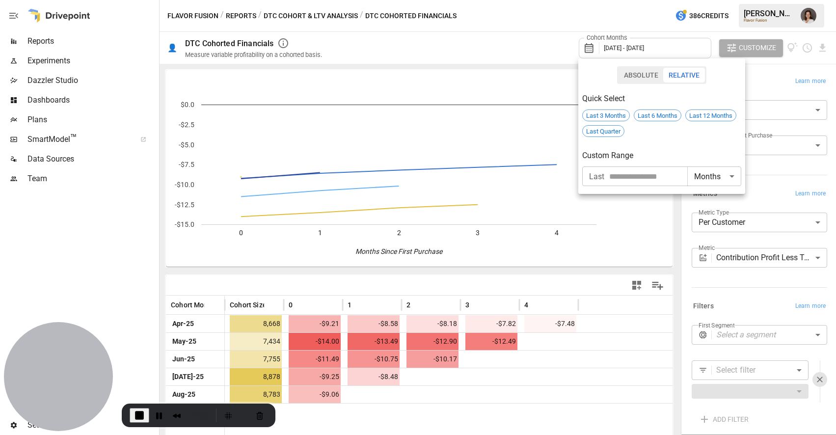
click at [640, 77] on button "Absolute" at bounding box center [641, 75] width 45 height 15
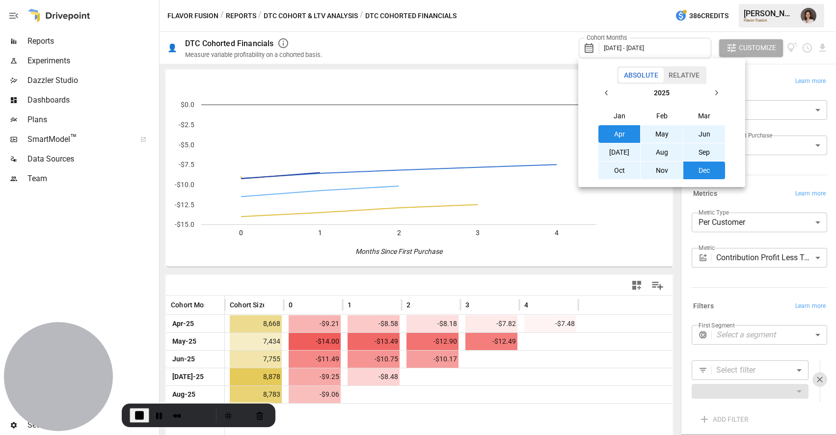
click at [768, 70] on div at bounding box center [418, 217] width 836 height 435
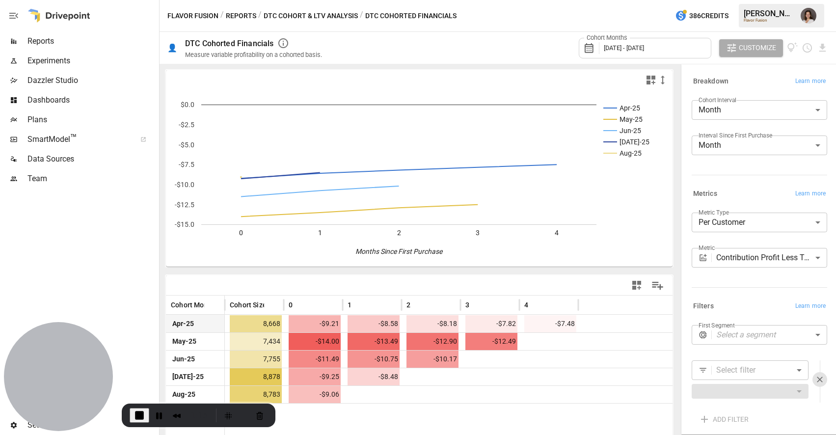
scroll to position [43, 0]
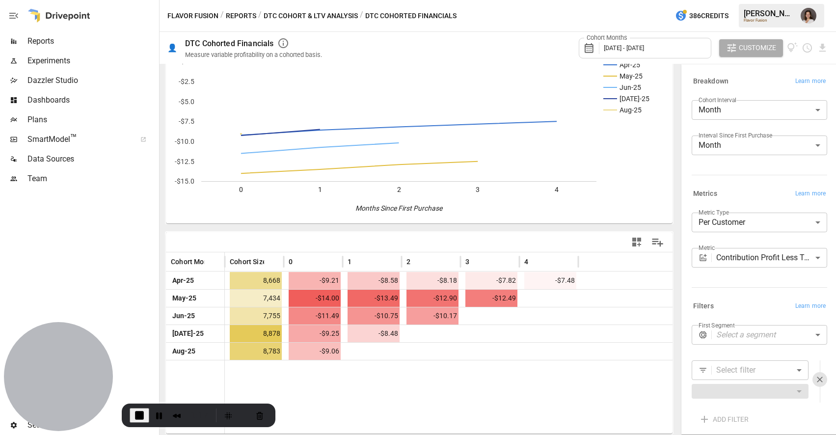
click at [615, 37] on label "Cohort Months" at bounding box center [607, 37] width 46 height 9
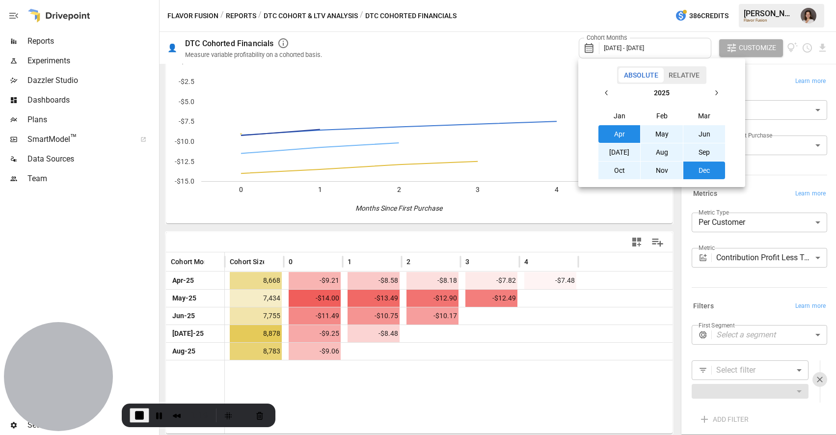
click at [607, 94] on icon "button" at bounding box center [607, 93] width 8 height 8
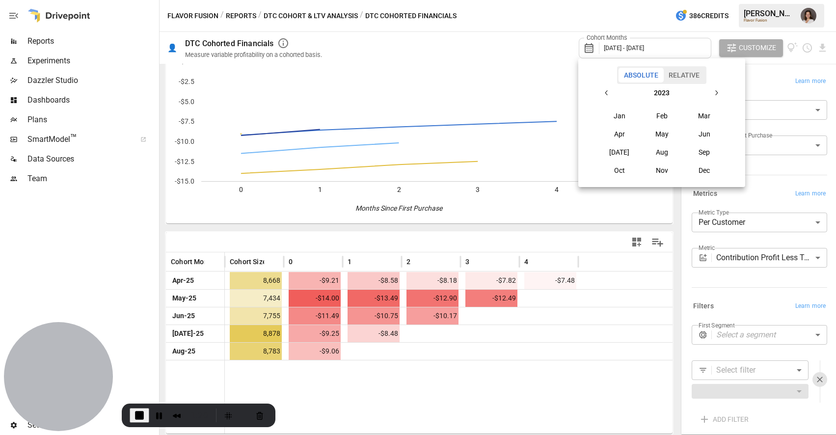
click at [607, 94] on icon "button" at bounding box center [607, 93] width 8 height 8
click at [618, 120] on button "Jan" at bounding box center [619, 116] width 42 height 18
click at [719, 95] on icon "button" at bounding box center [716, 93] width 8 height 8
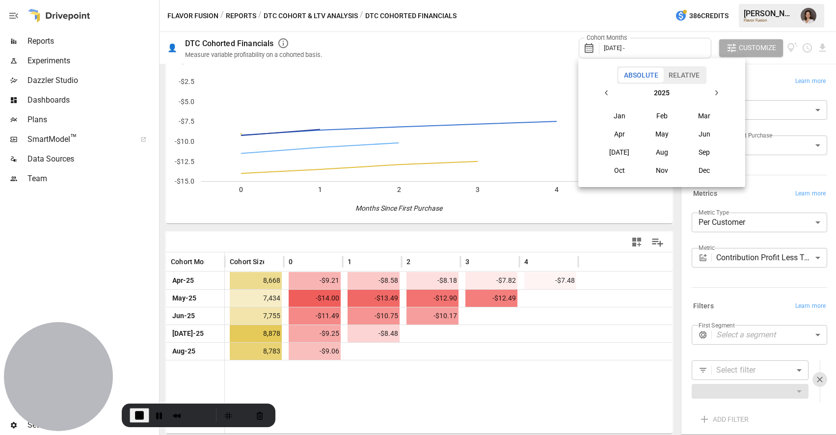
click at [719, 95] on icon "button" at bounding box center [716, 93] width 8 height 8
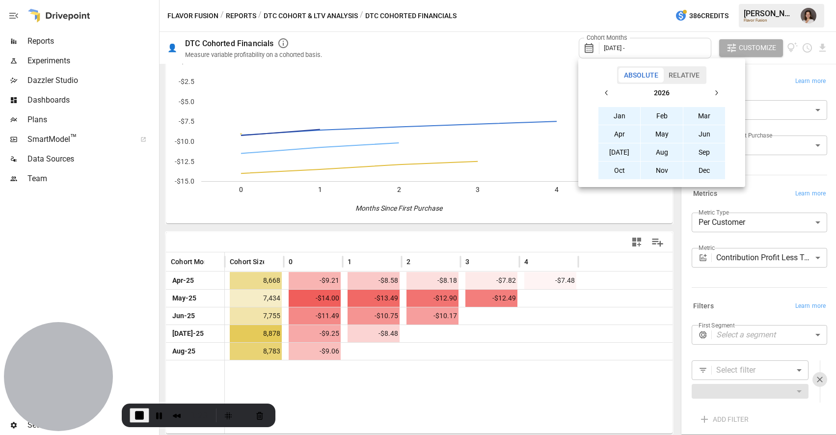
click at [709, 169] on button "Dec" at bounding box center [704, 171] width 42 height 18
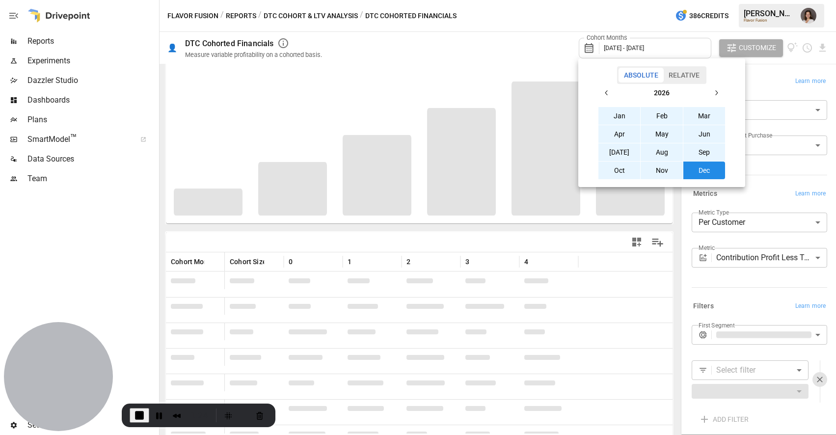
scroll to position [49, 0]
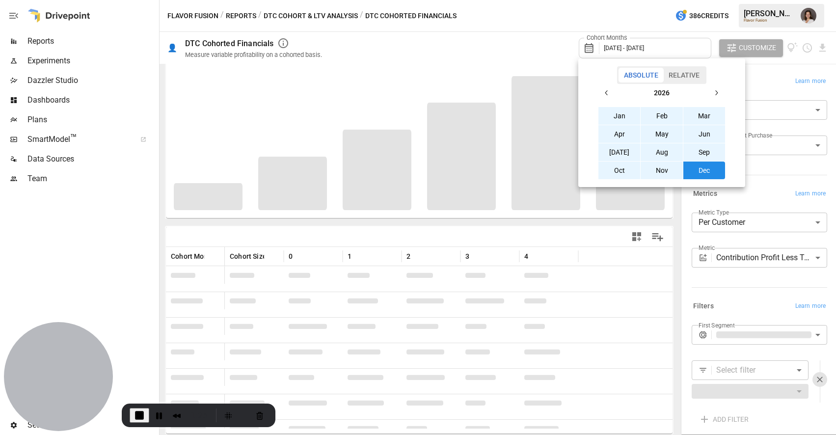
click at [561, 34] on div at bounding box center [418, 217] width 836 height 435
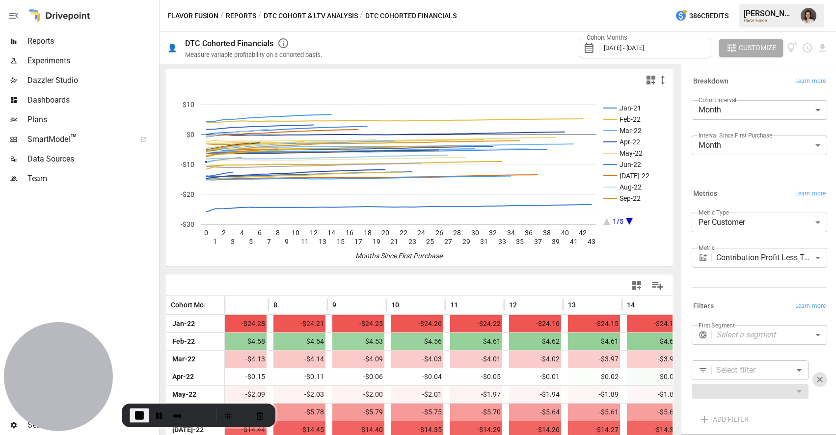
scroll to position [13, 0]
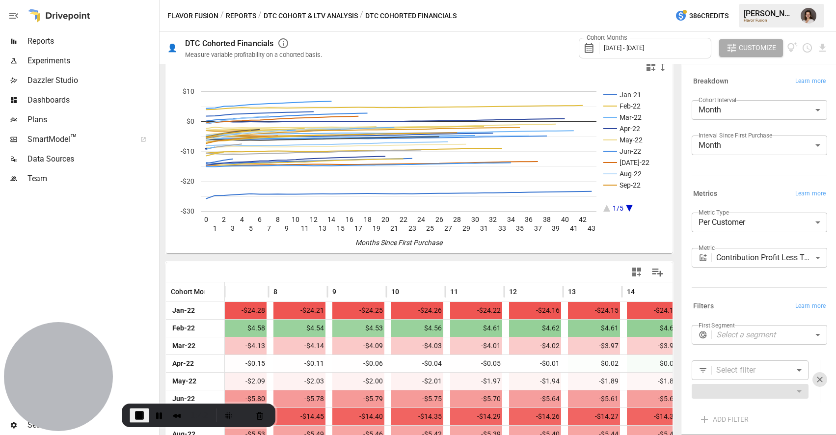
click at [313, 12] on button "DTC Cohort & LTV Analysis" at bounding box center [311, 16] width 94 height 12
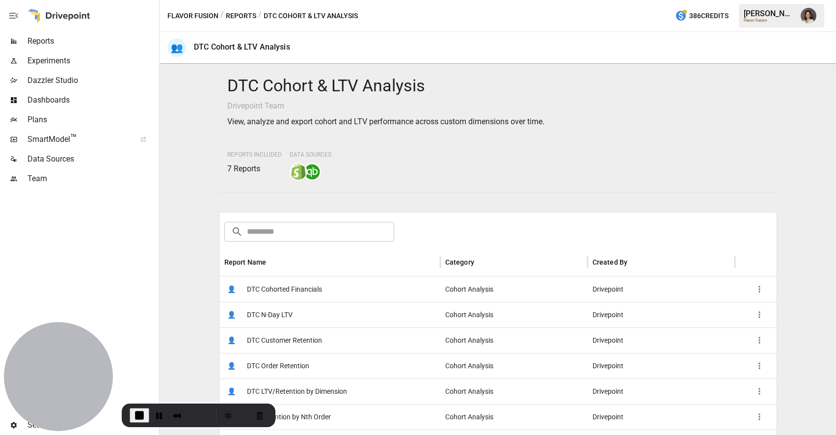
click at [367, 120] on p "View, analyze and export cohort and LTV performance across custom dimensions ov…" at bounding box center [498, 122] width 542 height 12
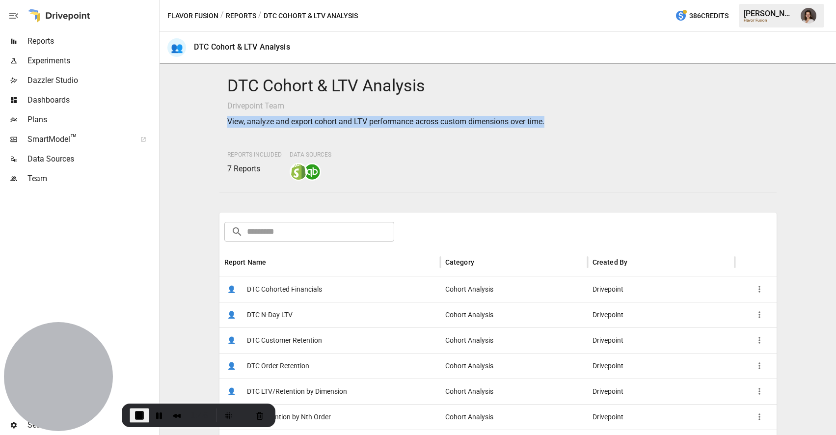
click at [367, 120] on p "View, analyze and export cohort and LTV performance across custom dimensions ov…" at bounding box center [498, 122] width 542 height 12
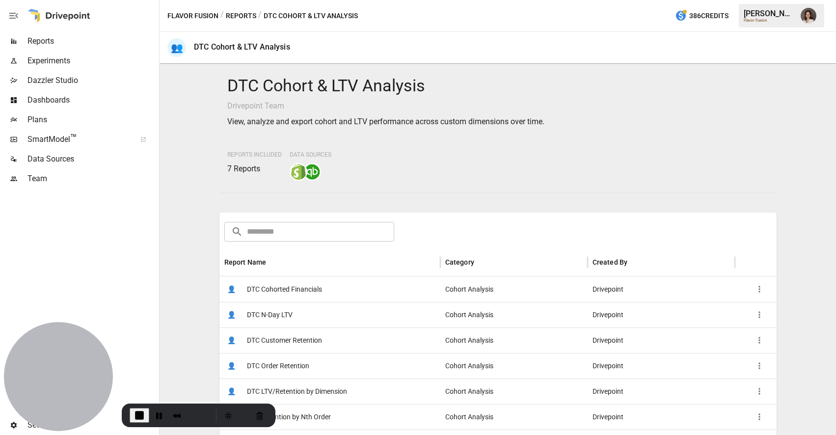
drag, startPoint x: 383, startPoint y: 179, endPoint x: 492, endPoint y: 264, distance: 138.6
click at [384, 180] on div "Reports Included 7 Reports Data Sources" at bounding box center [498, 163] width 542 height 33
click at [239, 11] on button "Reports" at bounding box center [241, 16] width 30 height 12
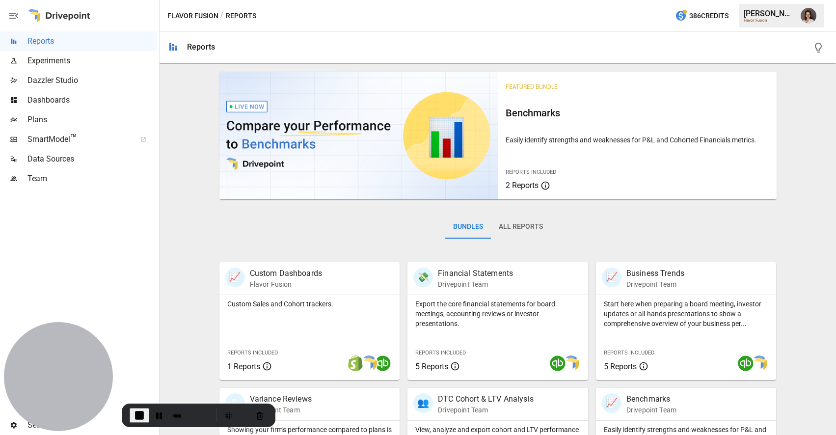
click at [511, 226] on button "All Reports" at bounding box center [521, 227] width 60 height 24
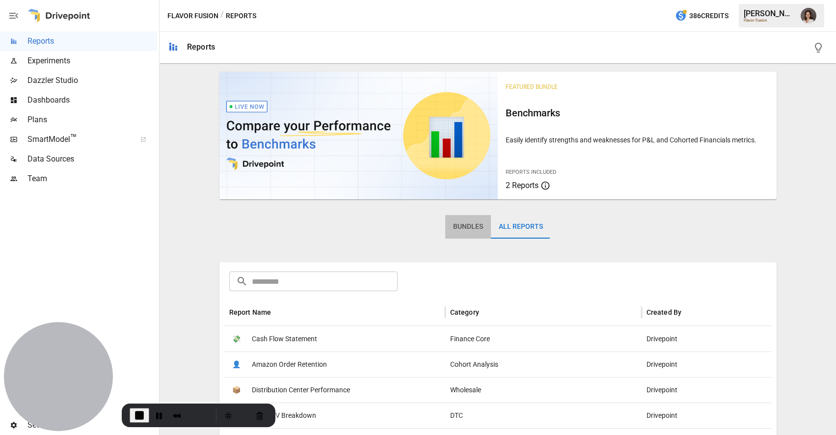
click at [457, 216] on button "Bundles" at bounding box center [468, 227] width 46 height 24
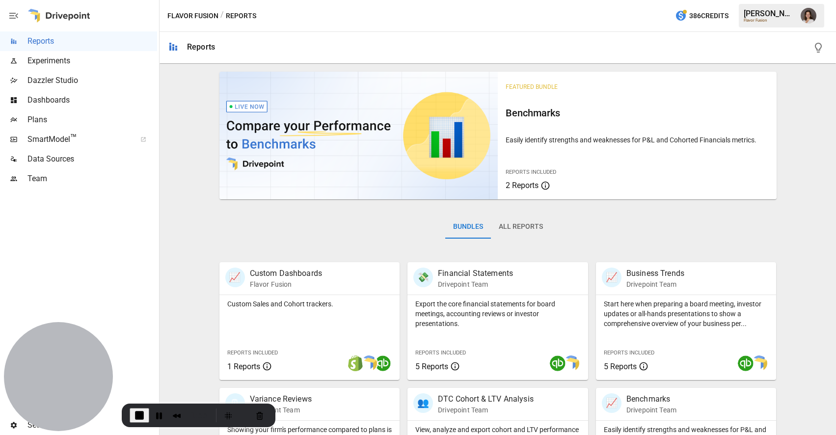
click at [464, 227] on button "Bundles" at bounding box center [468, 227] width 46 height 24
click at [38, 116] on span "Plans" at bounding box center [92, 120] width 130 height 12
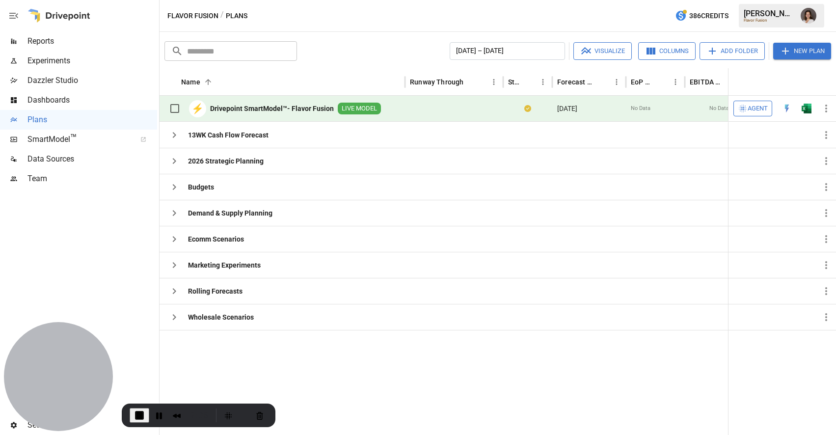
click at [11, 18] on icon "button" at bounding box center [13, 16] width 9 height 6
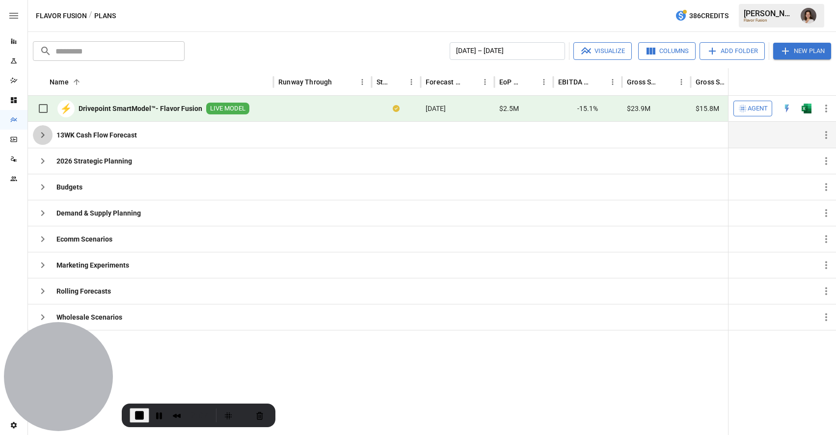
click at [45, 131] on icon "button" at bounding box center [43, 135] width 12 height 12
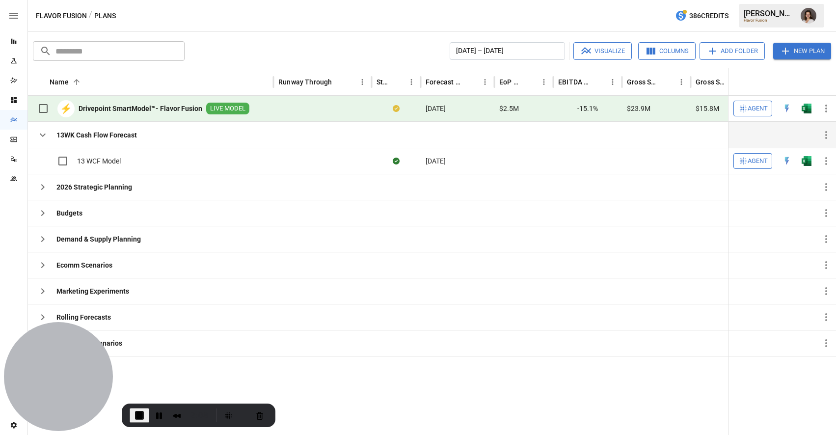
click at [44, 125] on div "13WK Cash Flow Forecast" at bounding box center [85, 135] width 104 height 26
click at [39, 181] on icon "button" at bounding box center [43, 187] width 12 height 12
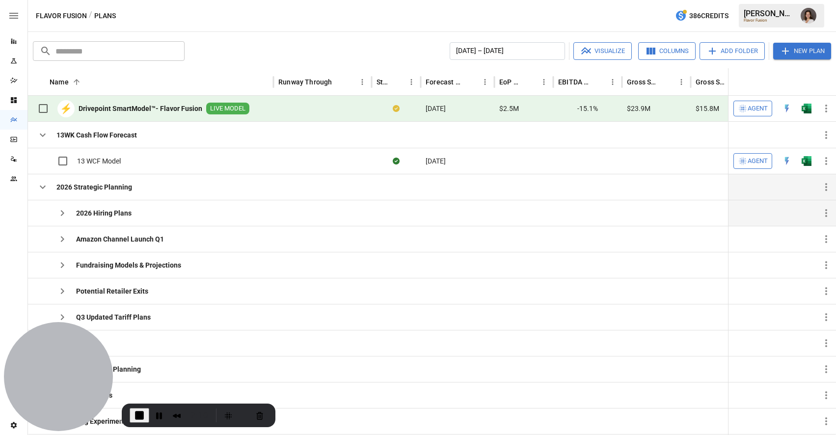
click at [59, 217] on icon "button" at bounding box center [62, 213] width 12 height 12
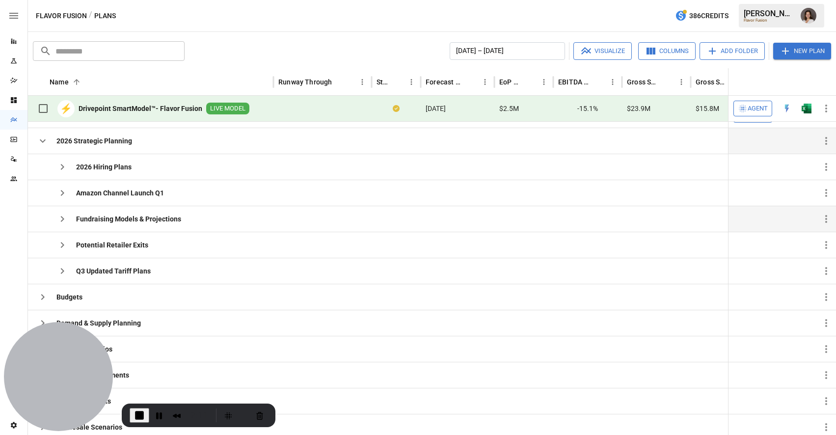
scroll to position [44, 0]
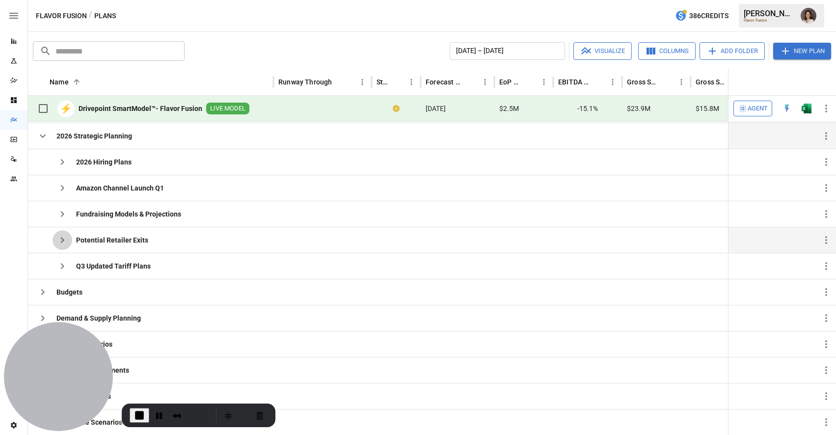
click at [63, 246] on button "button" at bounding box center [63, 240] width 20 height 20
drag, startPoint x: 40, startPoint y: 286, endPoint x: 80, endPoint y: 276, distance: 40.6
click at [40, 287] on icon "button" at bounding box center [43, 292] width 12 height 12
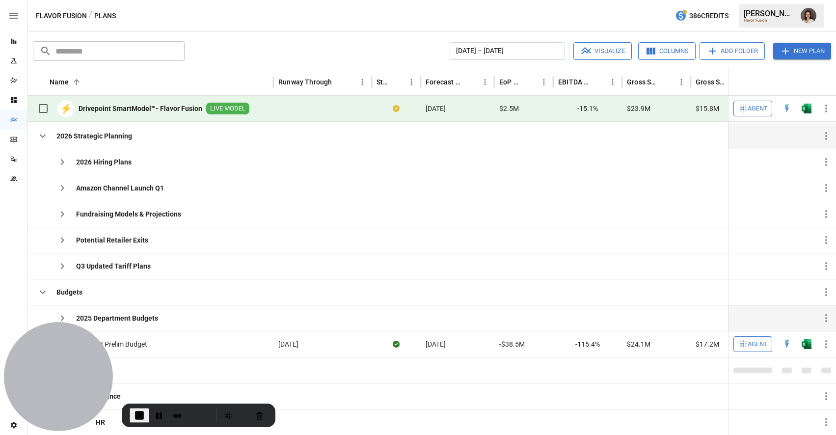
scroll to position [0, 0]
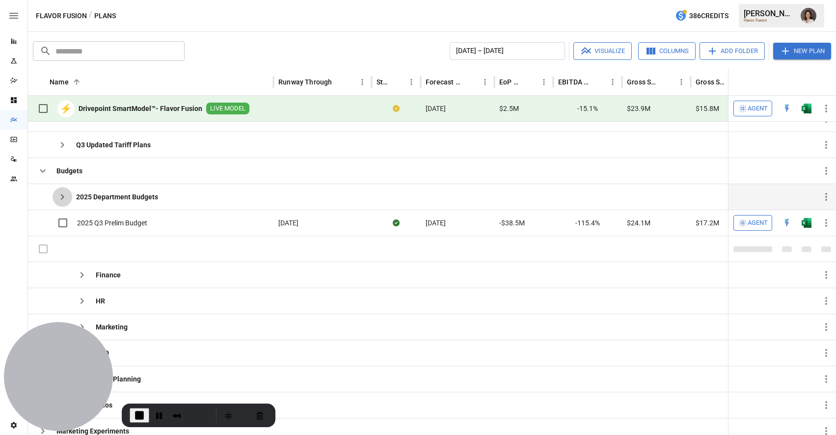
drag, startPoint x: 70, startPoint y: 194, endPoint x: 75, endPoint y: 196, distance: 5.3
click at [70, 195] on button "button" at bounding box center [63, 197] width 20 height 20
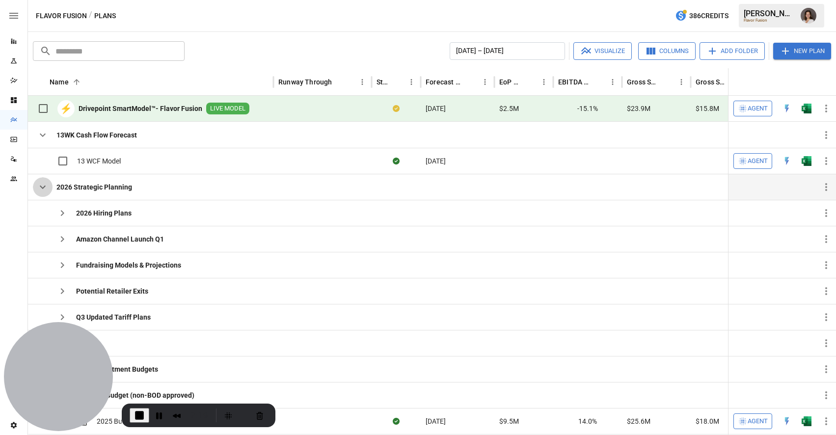
click at [49, 189] on button "button" at bounding box center [43, 187] width 20 height 20
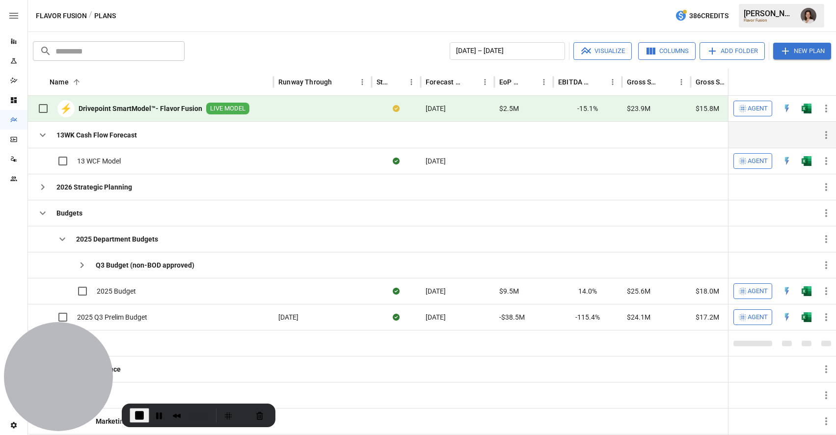
click at [42, 136] on icon "button" at bounding box center [43, 135] width 6 height 3
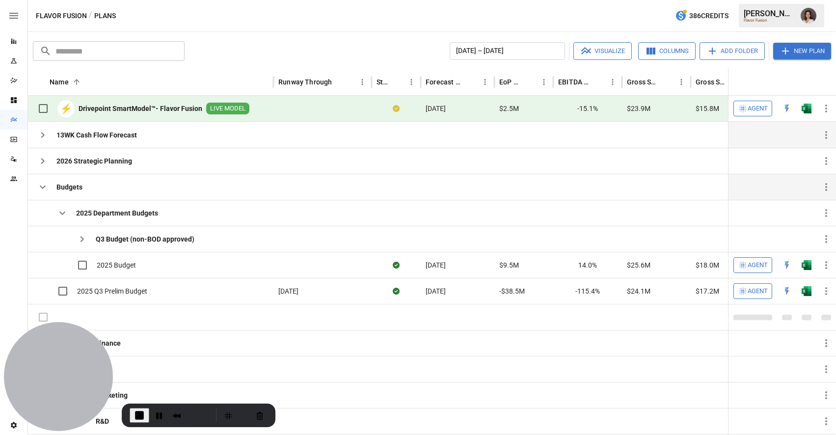
click at [45, 181] on button "button" at bounding box center [43, 187] width 20 height 20
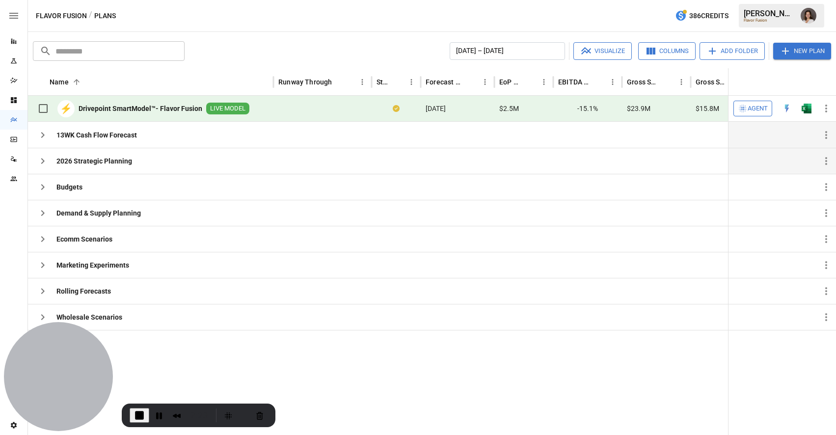
click at [46, 157] on icon "button" at bounding box center [43, 161] width 12 height 12
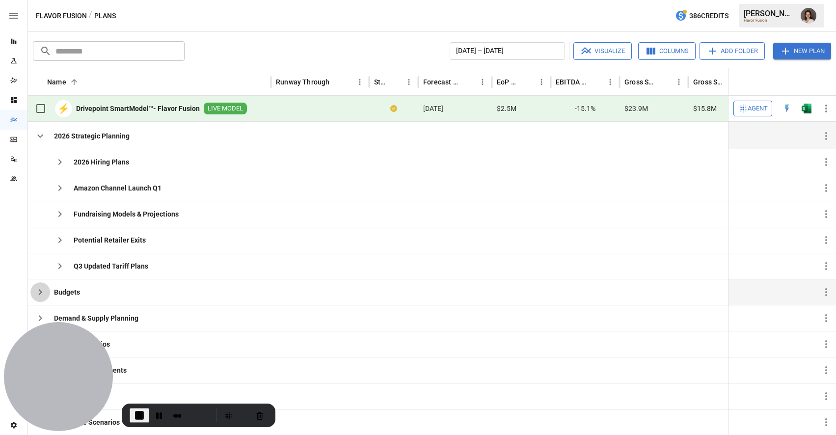
click at [34, 297] on icon "button" at bounding box center [40, 292] width 12 height 12
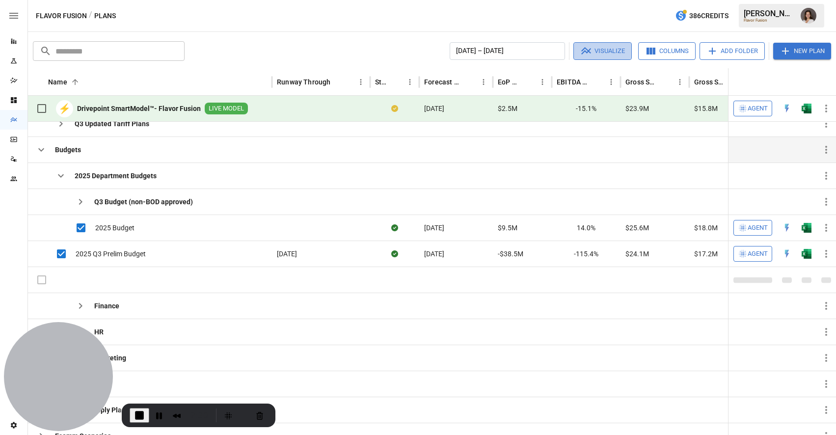
click at [610, 48] on button "Visualize" at bounding box center [602, 51] width 58 height 18
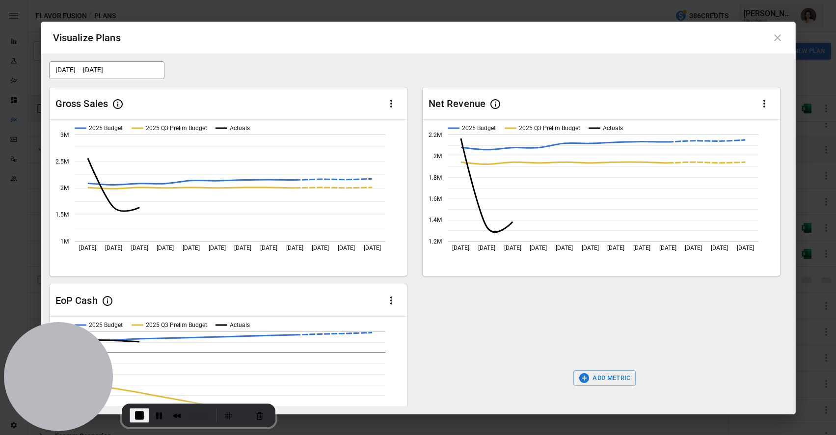
click at [773, 40] on icon at bounding box center [778, 38] width 12 height 12
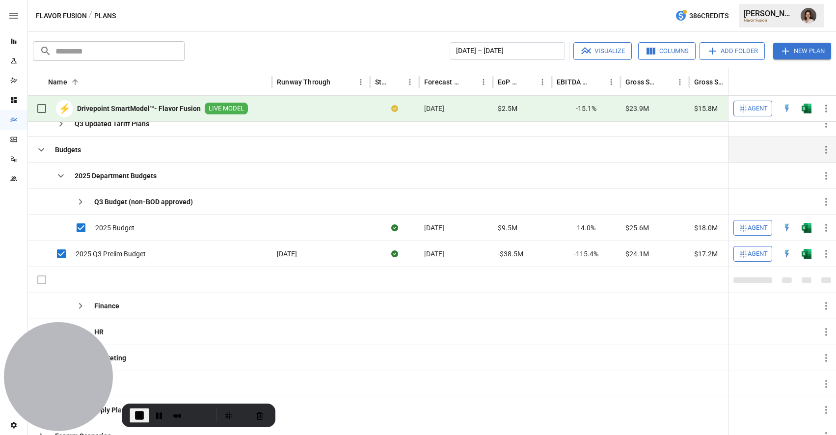
click at [612, 62] on div "​ ​ [DATE] – [DATE] Visualize Columns Add Folder New Plan Name 2 Runway Through…" at bounding box center [432, 233] width 808 height 403
click at [603, 48] on button "Visualize" at bounding box center [602, 51] width 58 height 18
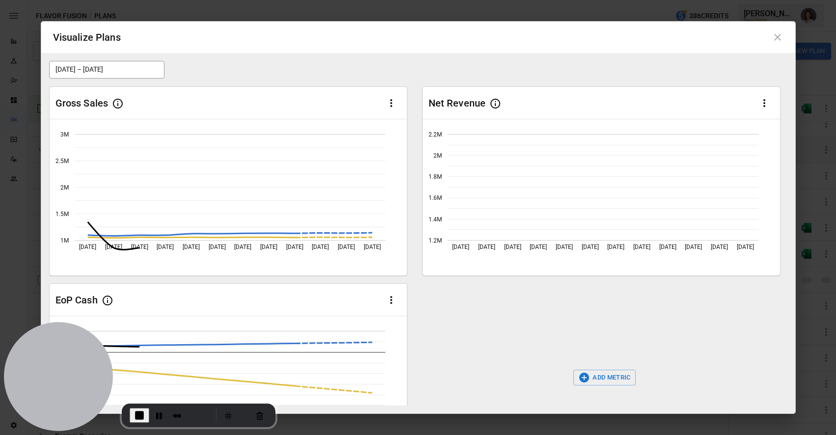
click at [780, 40] on icon at bounding box center [777, 37] width 7 height 7
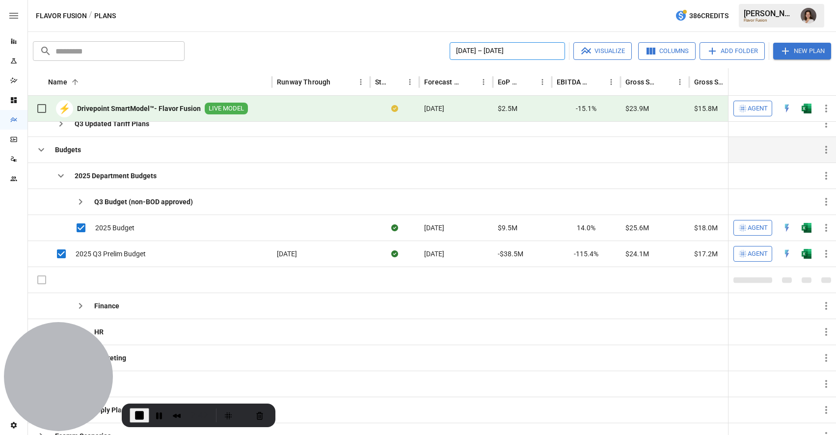
click at [485, 53] on button "[DATE] – [DATE]" at bounding box center [507, 51] width 115 height 18
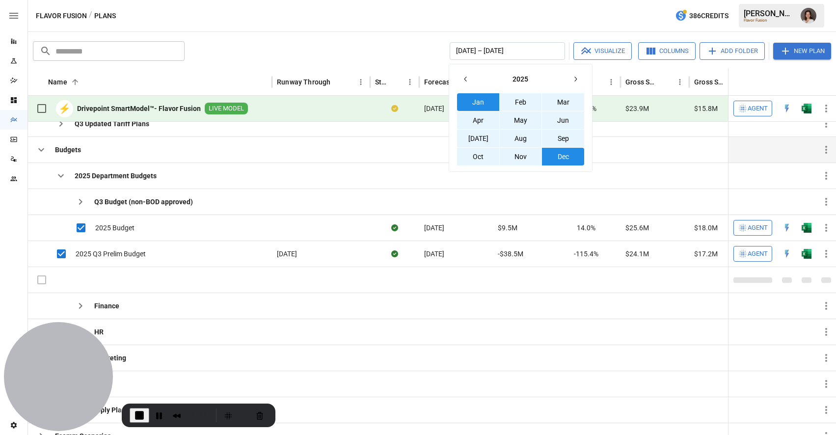
drag, startPoint x: 486, startPoint y: 97, endPoint x: 518, endPoint y: 117, distance: 37.9
click at [487, 98] on button "Jan" at bounding box center [478, 102] width 42 height 18
click at [521, 136] on button "Aug" at bounding box center [521, 139] width 42 height 18
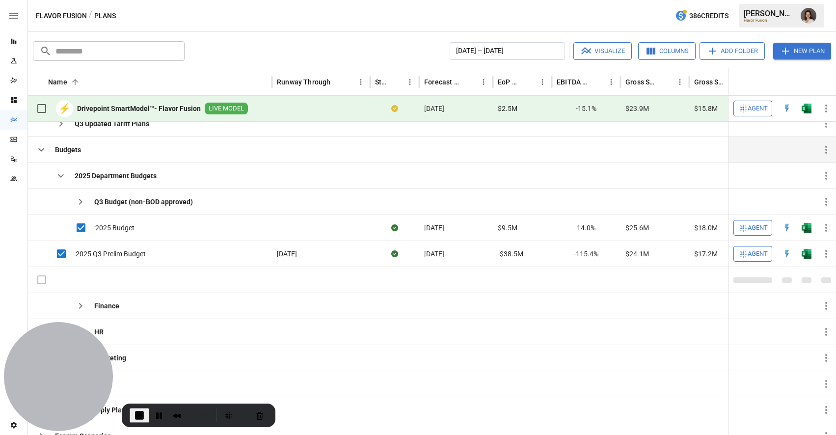
click at [405, 55] on div "[DATE] – [DATE] Visualize Columns Add Folder New Plan" at bounding box center [510, 51] width 643 height 18
click at [508, 54] on button "[DATE] – [DATE]" at bounding box center [507, 51] width 115 height 18
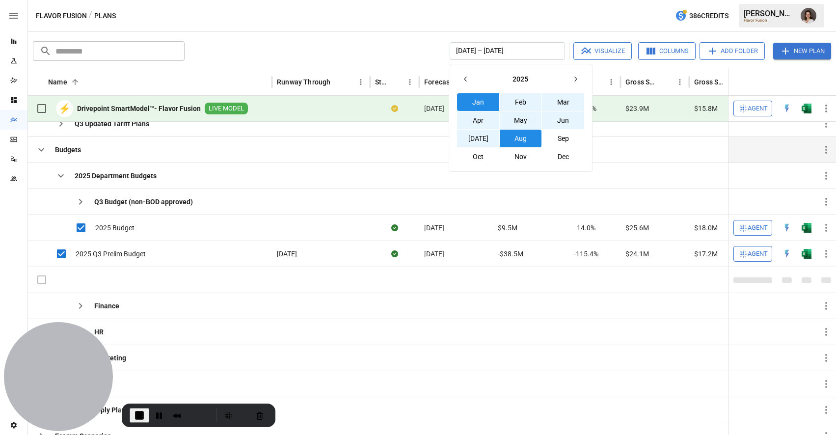
click at [480, 100] on button "Jan" at bounding box center [478, 102] width 42 height 18
click at [519, 114] on button "May" at bounding box center [521, 120] width 42 height 18
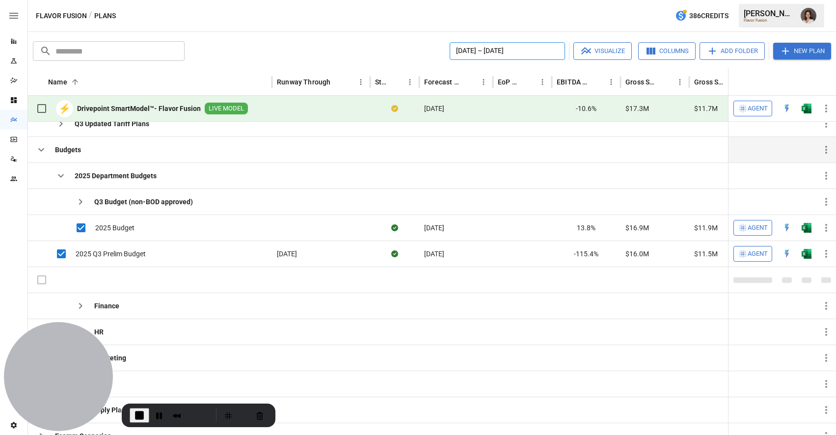
click at [501, 51] on button "[DATE] – [DATE]" at bounding box center [507, 51] width 115 height 18
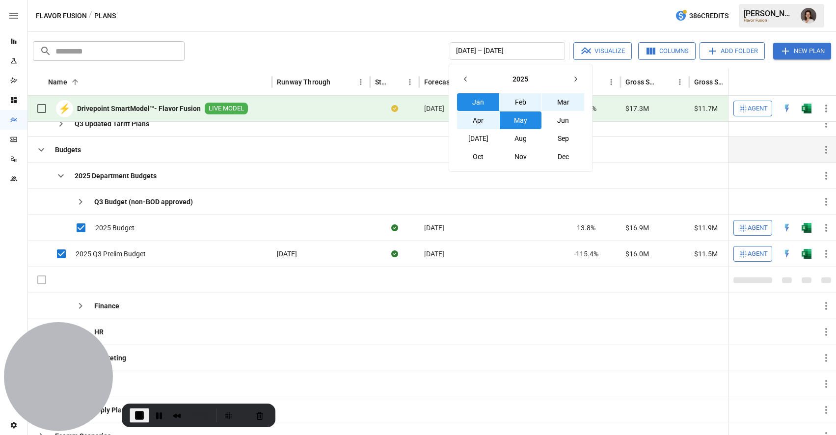
click at [529, 100] on button "Feb" at bounding box center [521, 102] width 42 height 18
click at [560, 101] on button "Mar" at bounding box center [563, 102] width 42 height 18
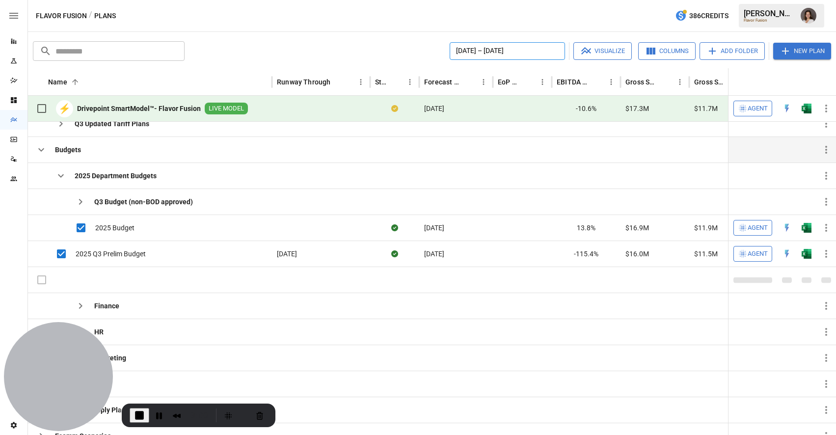
click at [508, 43] on button "[DATE] – [DATE]" at bounding box center [507, 51] width 115 height 18
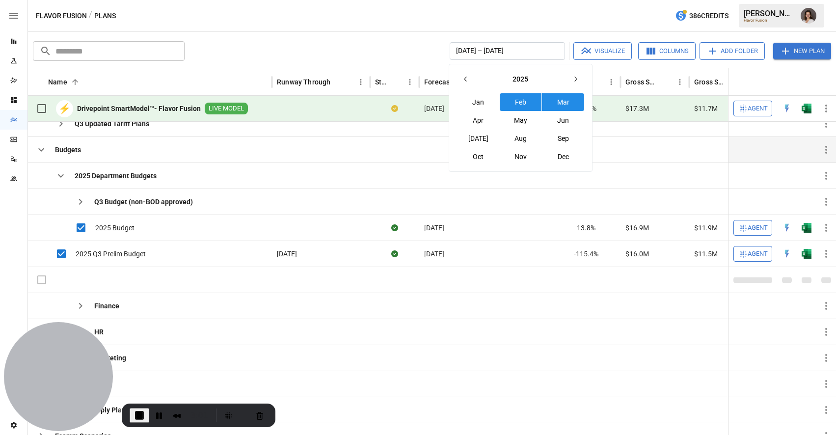
click at [535, 97] on button "Feb" at bounding box center [521, 102] width 42 height 18
drag, startPoint x: 480, startPoint y: 119, endPoint x: 467, endPoint y: 114, distance: 13.2
click at [479, 119] on button "Apr" at bounding box center [478, 120] width 42 height 18
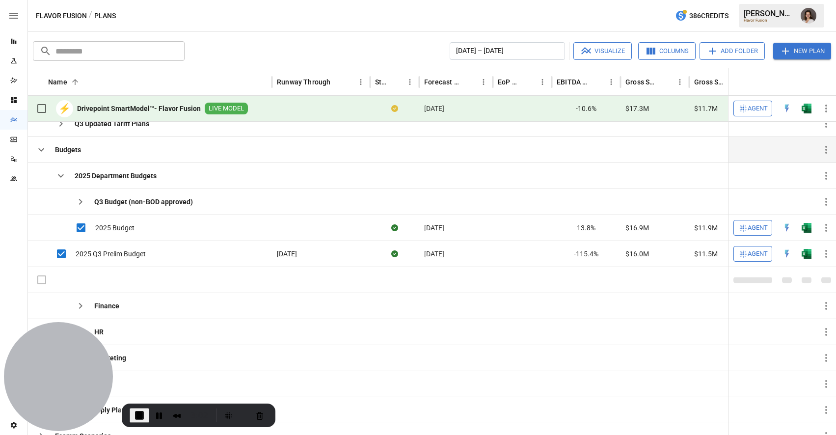
click at [350, 54] on div "[DATE] – [DATE] Visualize Columns Add Folder New Plan" at bounding box center [510, 51] width 643 height 18
click at [715, 49] on icon "button" at bounding box center [712, 51] width 12 height 12
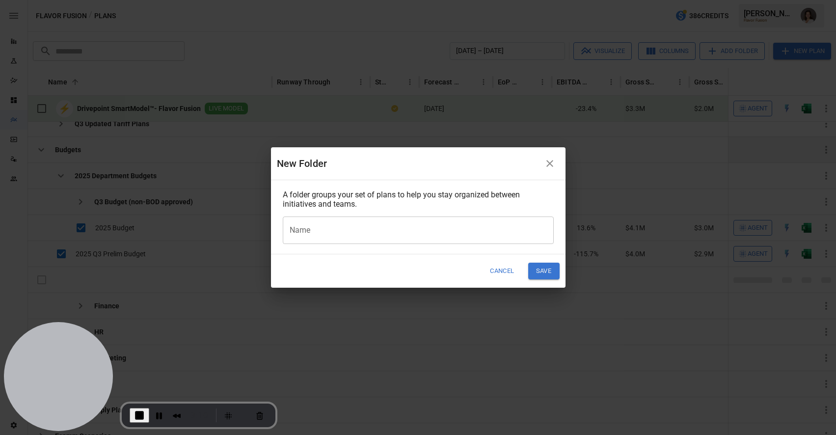
click at [549, 164] on icon "button" at bounding box center [549, 163] width 7 height 7
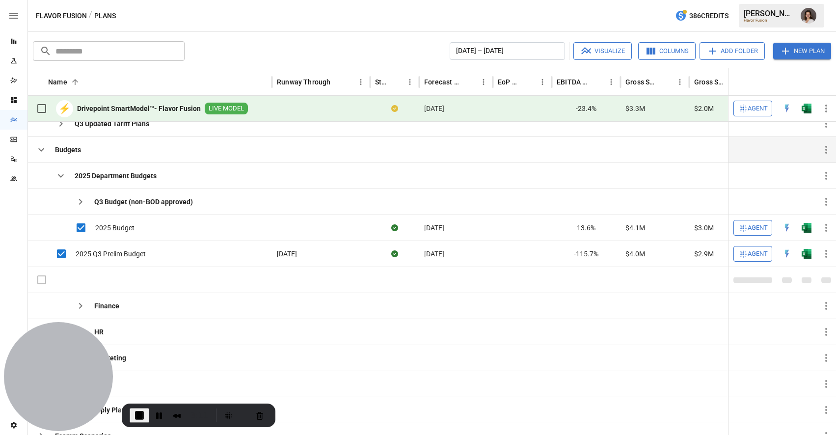
click at [824, 104] on icon "button" at bounding box center [826, 109] width 12 height 12
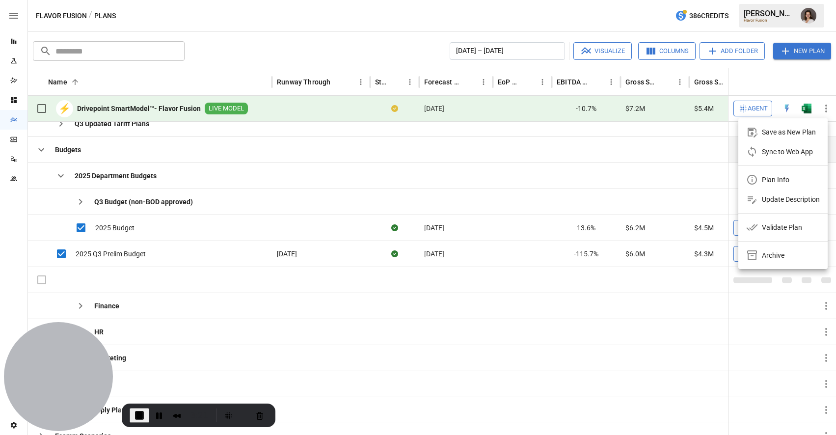
click at [526, 190] on div at bounding box center [418, 217] width 836 height 435
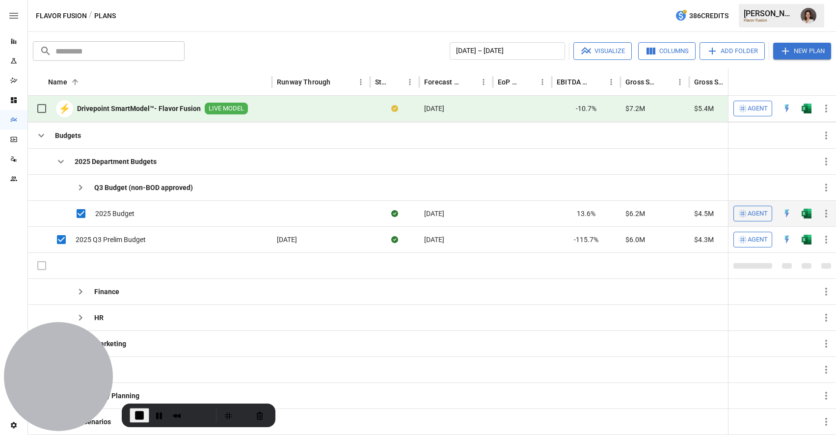
scroll to position [153, 0]
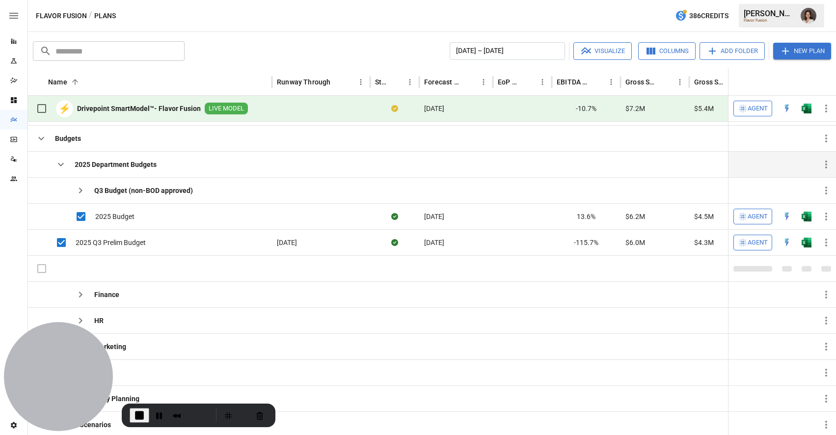
click at [59, 164] on icon "button" at bounding box center [61, 164] width 6 height 3
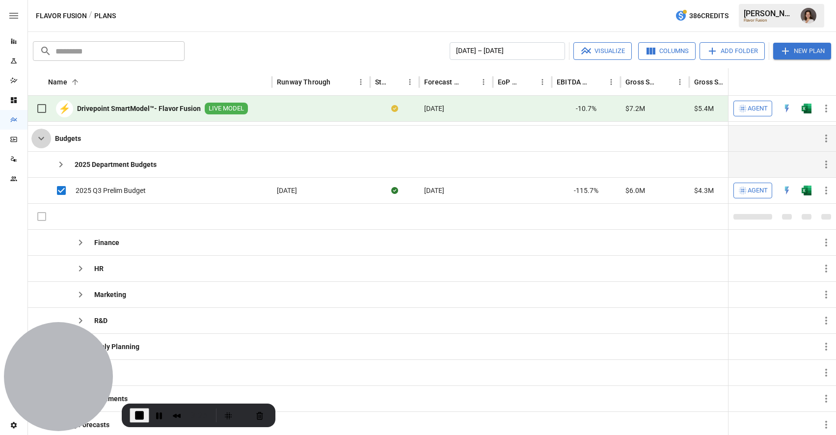
drag, startPoint x: 35, startPoint y: 140, endPoint x: 48, endPoint y: 144, distance: 13.4
click at [36, 140] on icon "button" at bounding box center [41, 139] width 12 height 12
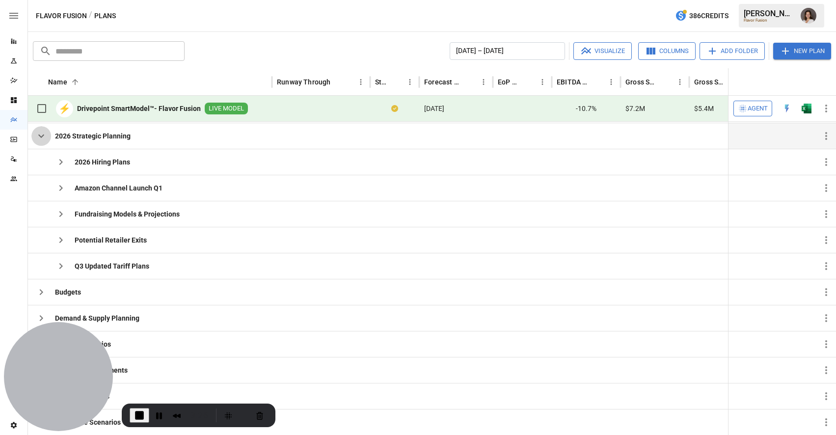
click at [35, 137] on icon "button" at bounding box center [41, 136] width 12 height 12
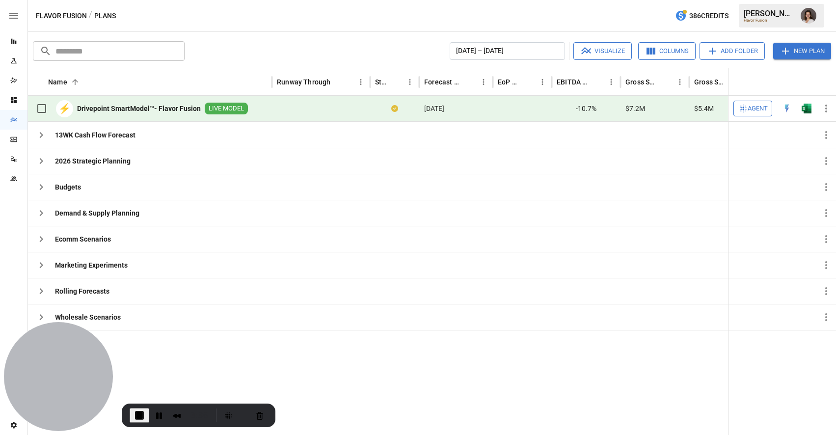
click at [790, 56] on button "New Plan" at bounding box center [802, 51] width 58 height 17
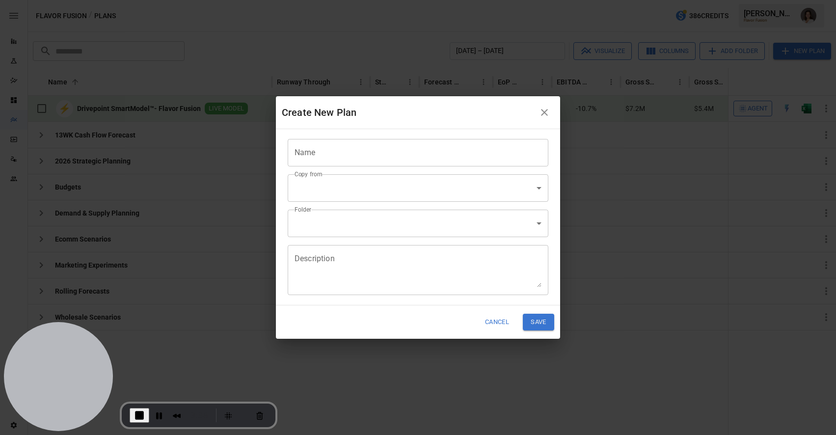
drag, startPoint x: 549, startPoint y: 114, endPoint x: 590, endPoint y: 110, distance: 40.9
click at [549, 114] on icon "button" at bounding box center [545, 113] width 12 height 12
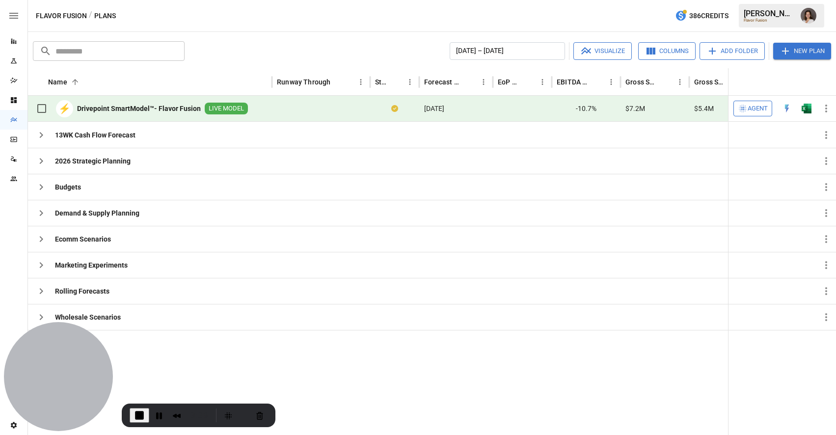
click at [667, 51] on button "Columns" at bounding box center [666, 51] width 57 height 18
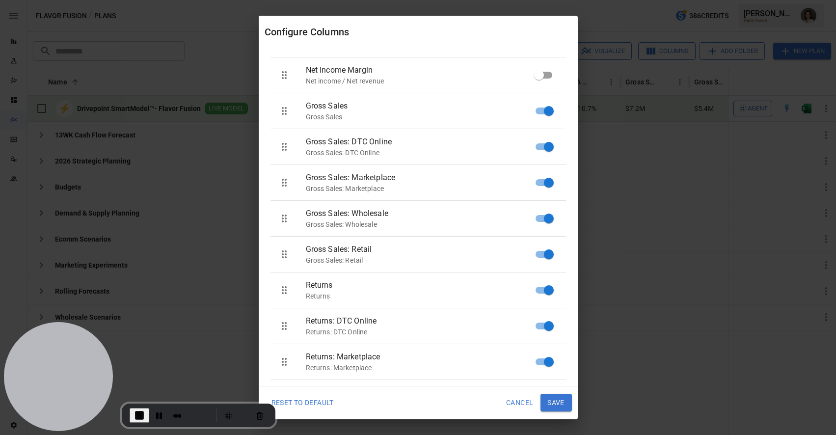
scroll to position [0, 0]
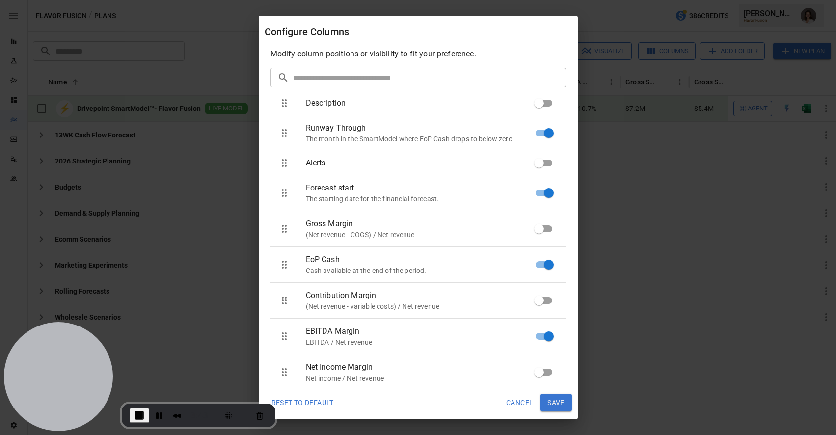
click at [525, 396] on button "Cancel" at bounding box center [519, 403] width 41 height 18
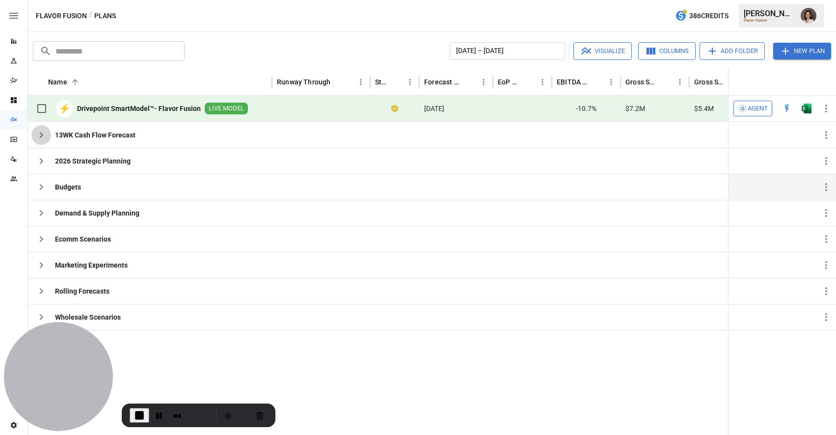
drag, startPoint x: 44, startPoint y: 137, endPoint x: 349, endPoint y: 212, distance: 314.2
click at [43, 138] on icon "button" at bounding box center [41, 135] width 12 height 12
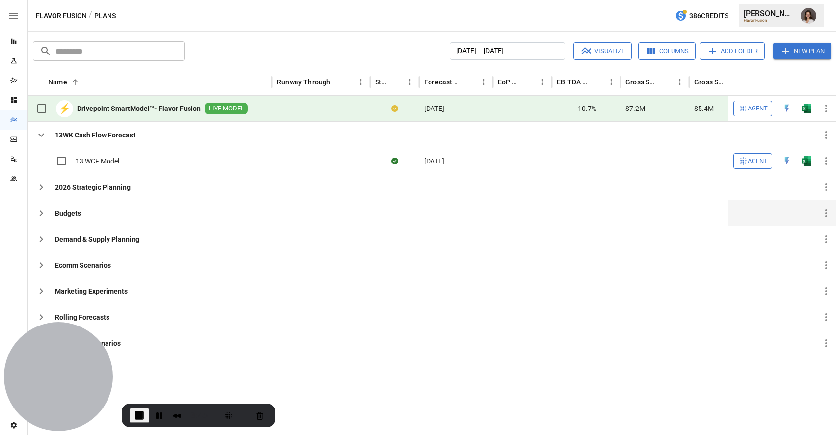
click at [40, 209] on icon "button" at bounding box center [41, 213] width 12 height 12
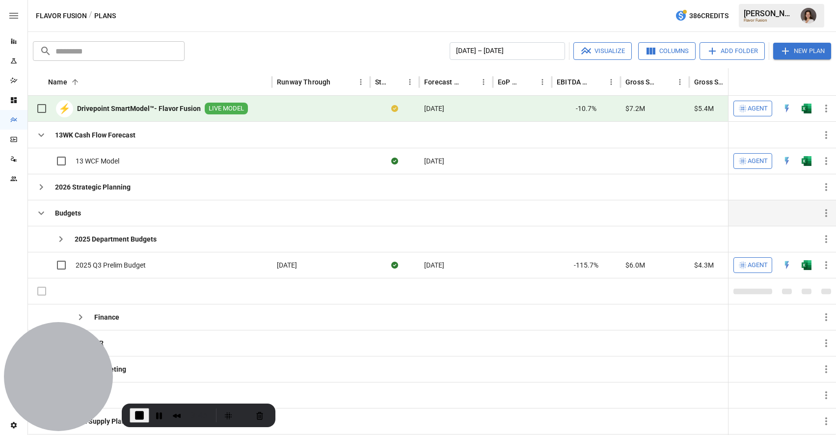
click at [669, 48] on button "Columns" at bounding box center [666, 51] width 57 height 18
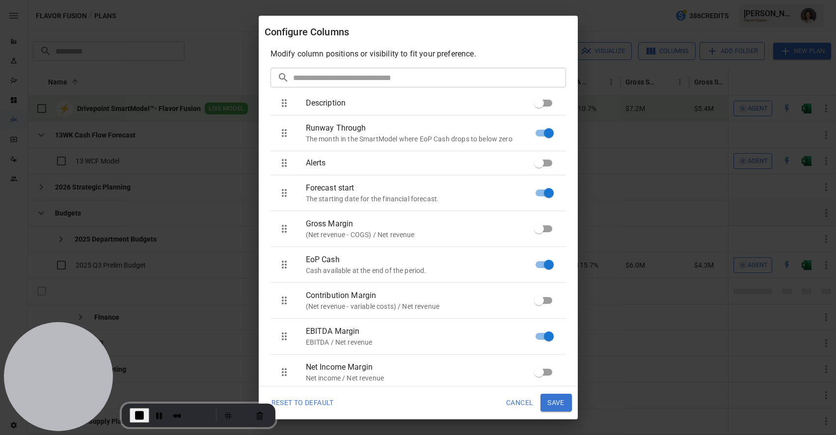
scroll to position [0, 310]
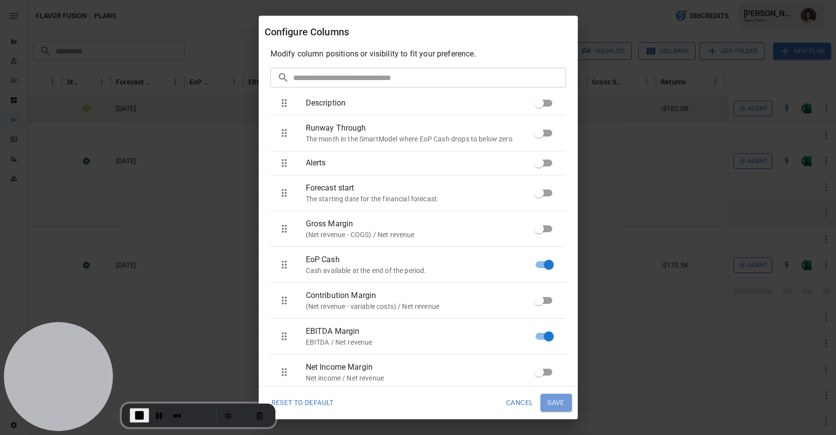
click at [560, 399] on button "Save" at bounding box center [556, 403] width 31 height 18
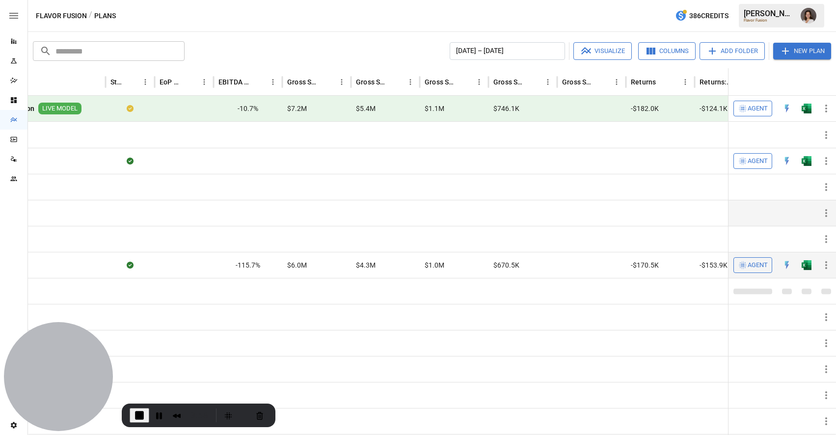
scroll to position [0, 83]
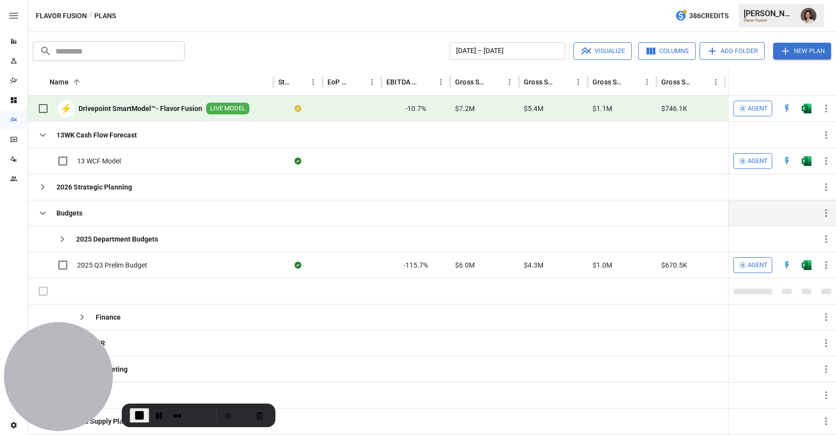
click at [42, 213] on icon "button" at bounding box center [43, 213] width 12 height 12
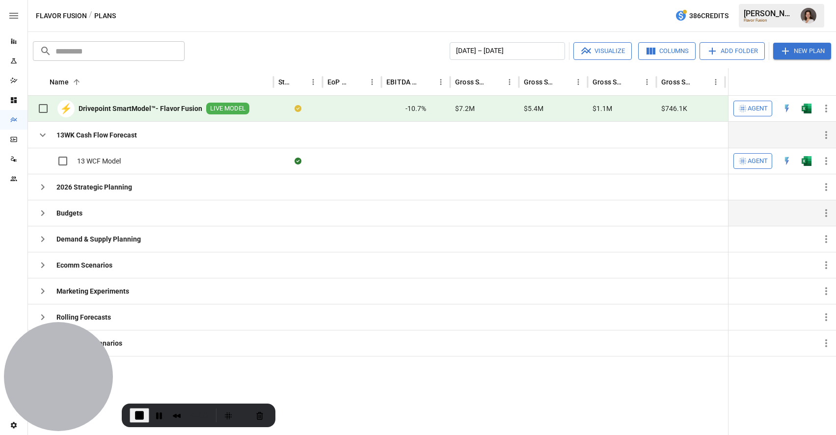
drag, startPoint x: 45, startPoint y: 132, endPoint x: 51, endPoint y: 133, distance: 5.4
click at [46, 132] on icon "button" at bounding box center [43, 135] width 12 height 12
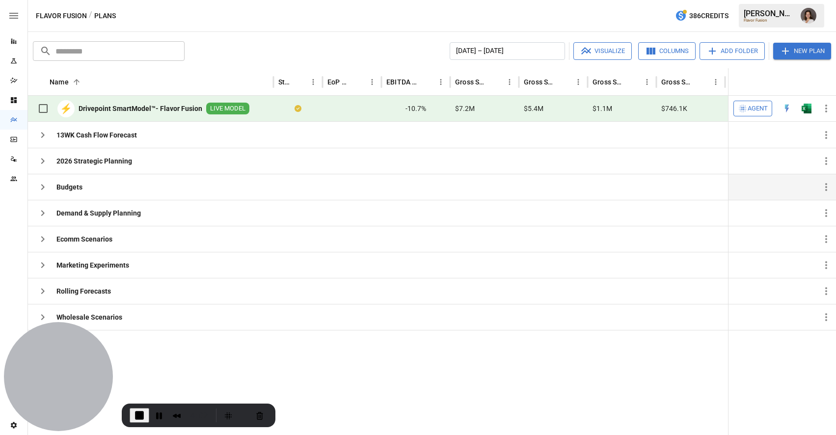
click at [14, 7] on button "button" at bounding box center [13, 15] width 27 height 31
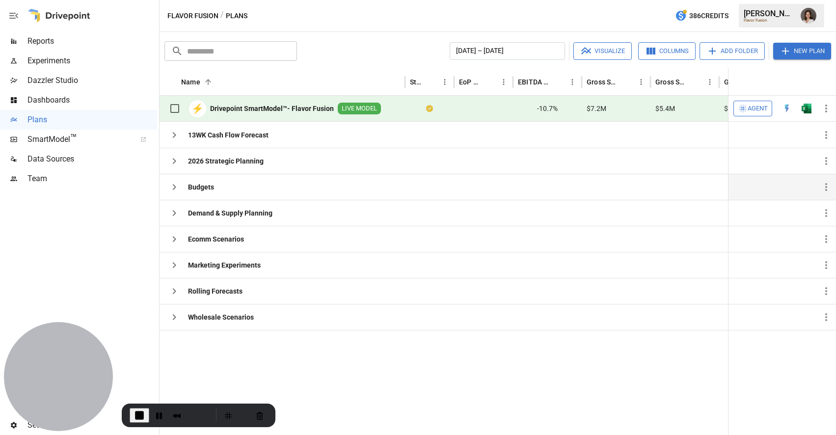
click at [57, 39] on span "Reports" at bounding box center [92, 41] width 130 height 12
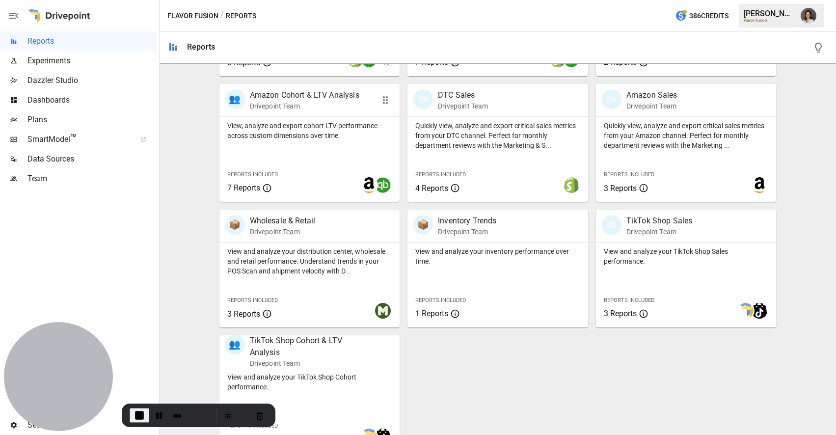
scroll to position [452, 0]
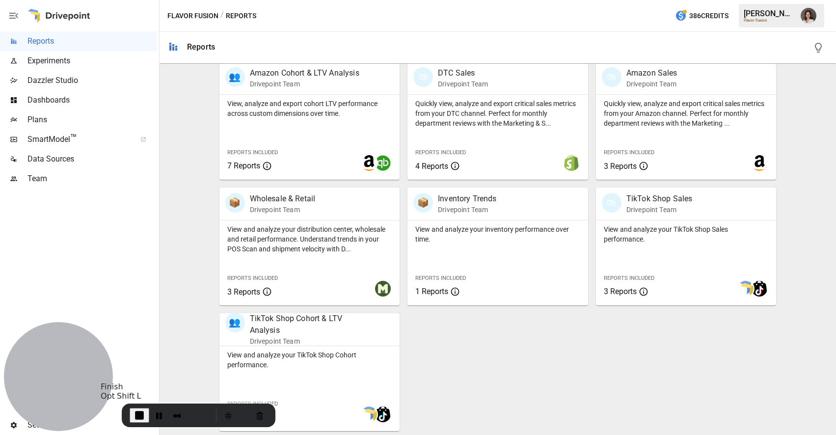
click at [136, 416] on span "End Recording" at bounding box center [140, 415] width 12 height 12
